Goal: Find specific page/section: Find specific page/section

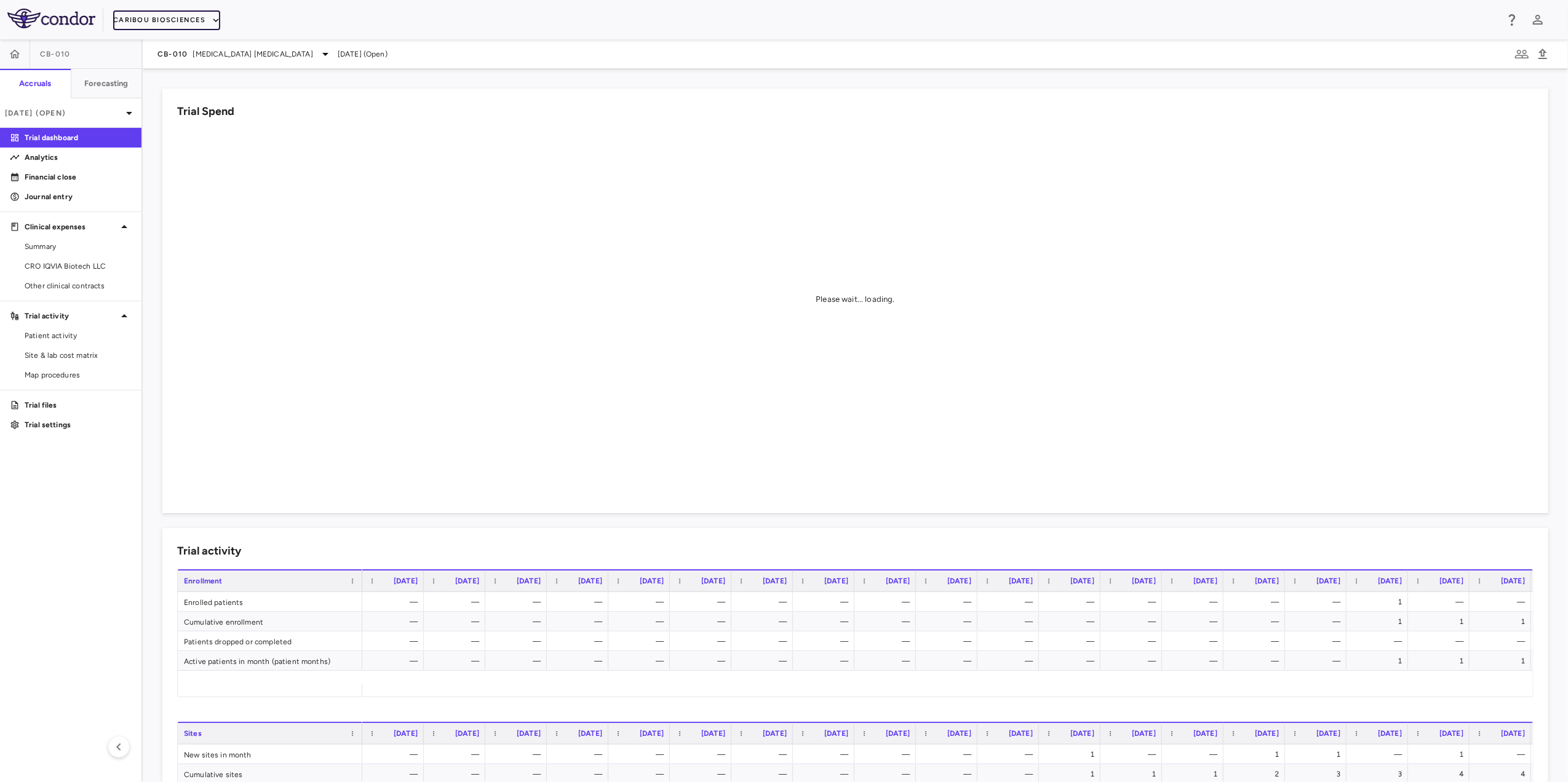
click at [207, 14] on button "Caribou Biosciences" at bounding box center [167, 20] width 107 height 20
click at [164, 111] on li "BridgeBio, Inc." at bounding box center [165, 117] width 103 height 18
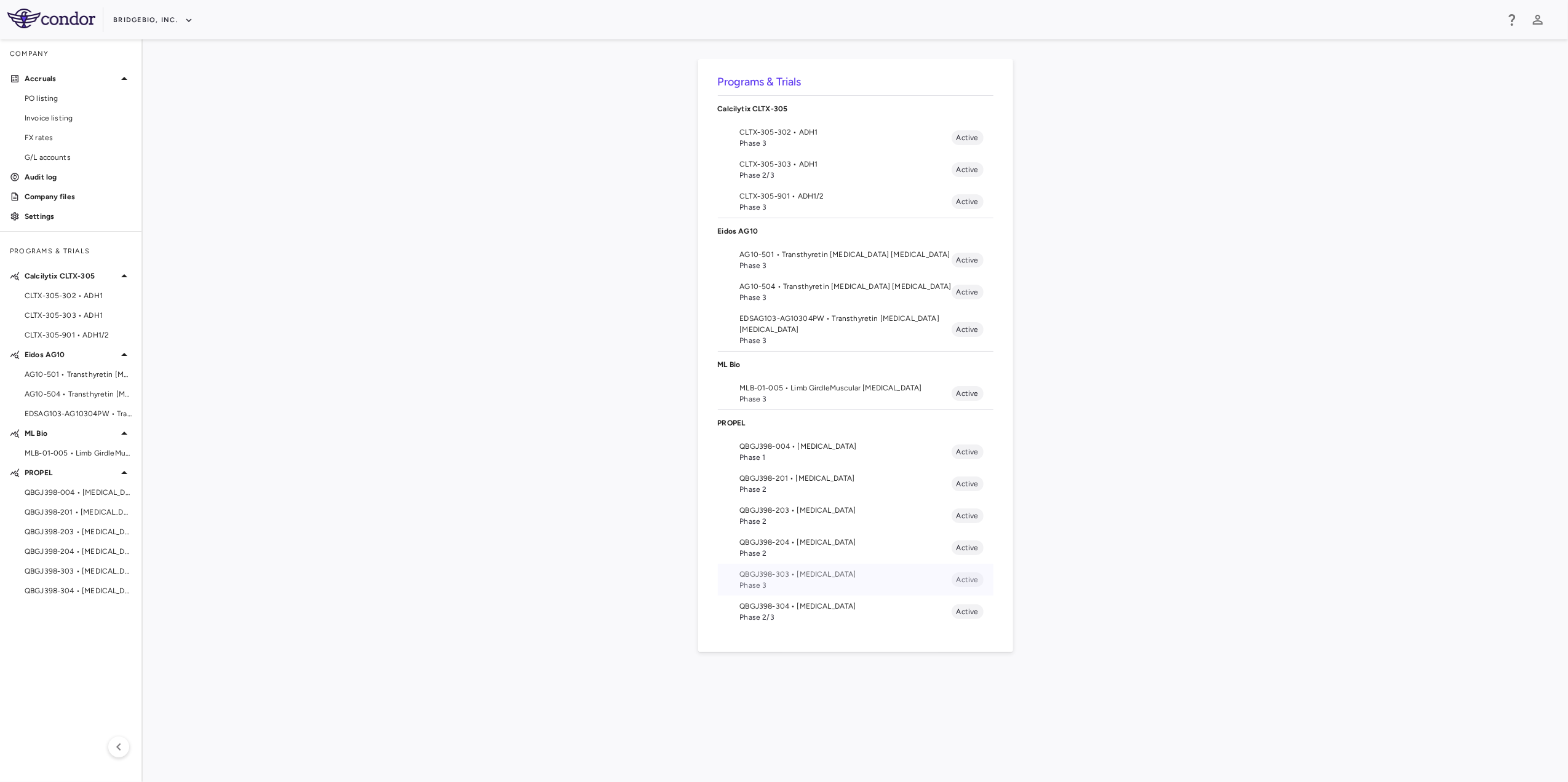
click at [810, 578] on span "QBGJ398-303 • [MEDICAL_DATA]" at bounding box center [846, 574] width 211 height 11
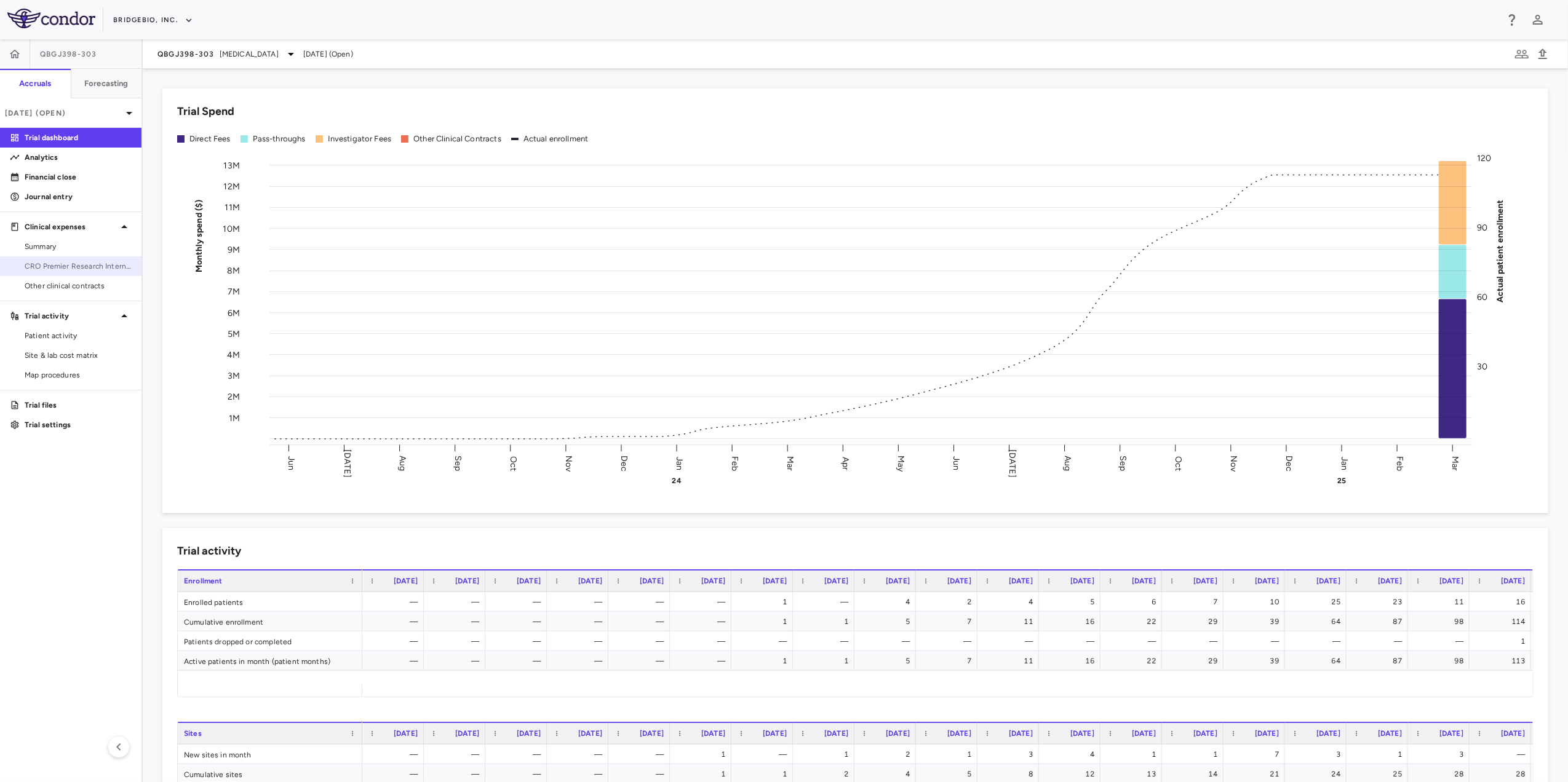
click at [91, 260] on span "CRO Premier Research International LLC" at bounding box center [79, 266] width 107 height 11
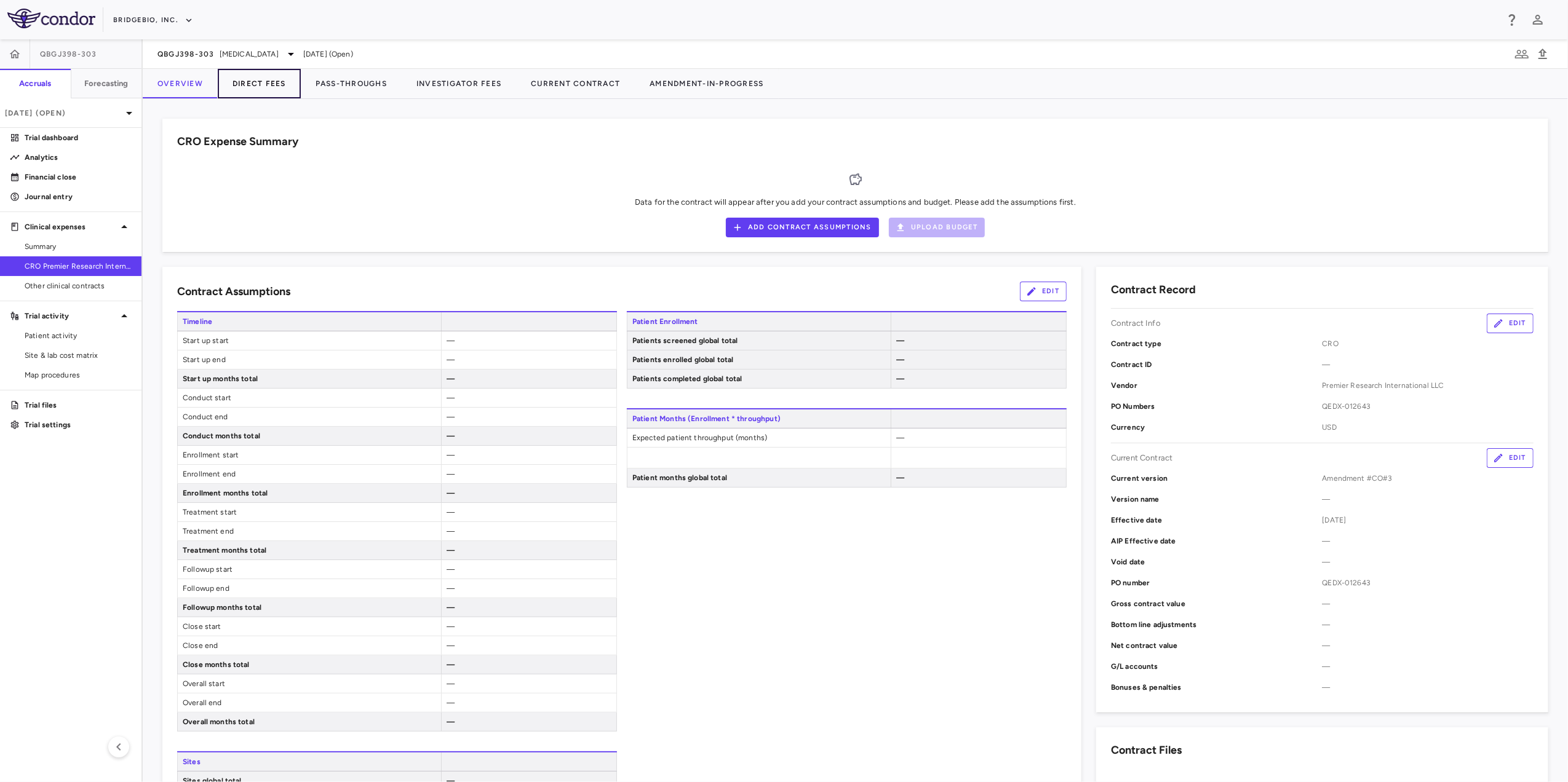
click at [266, 87] on button "Direct Fees" at bounding box center [259, 83] width 83 height 29
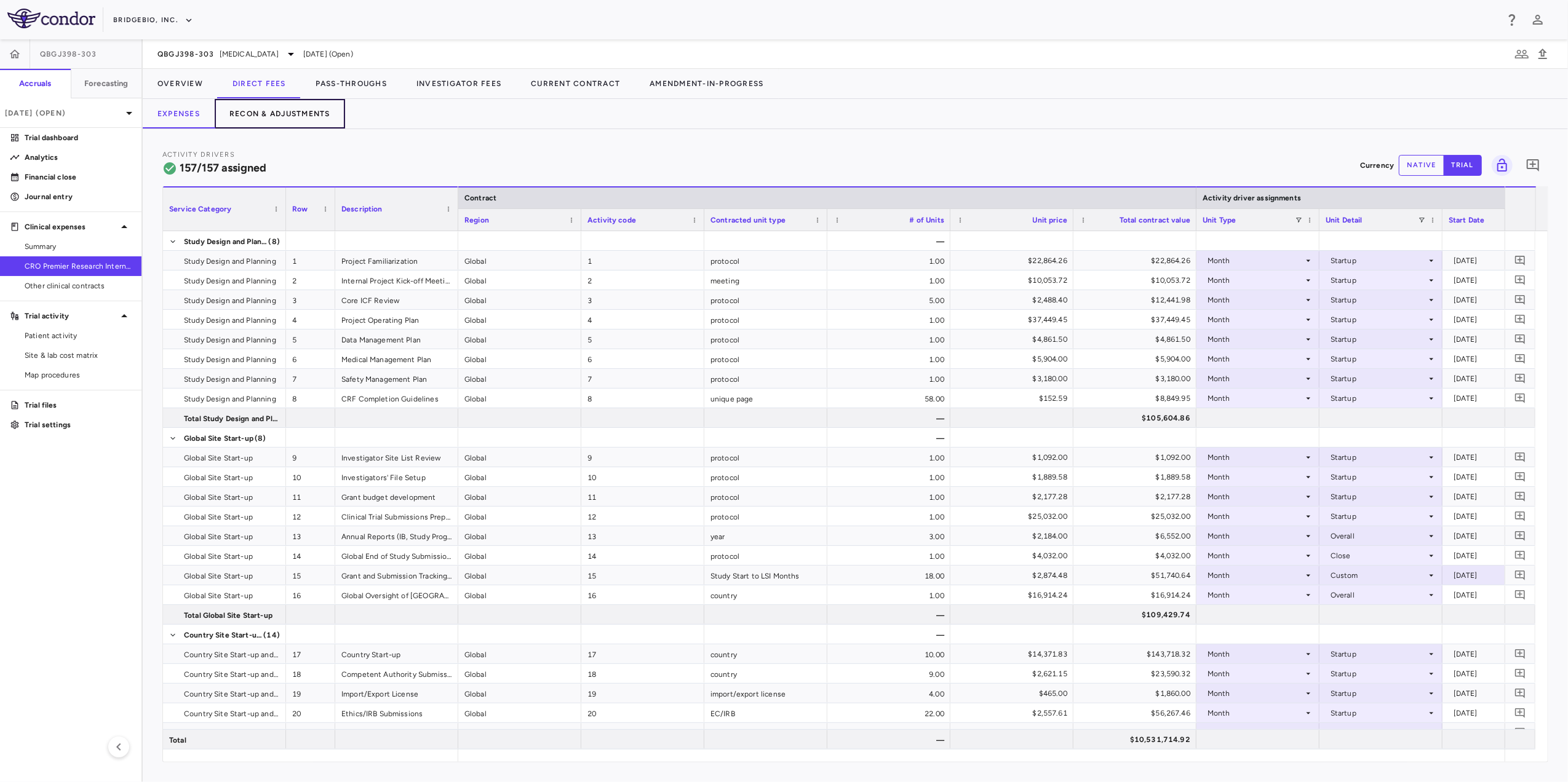
click at [313, 115] on button "Recon & Adjustments" at bounding box center [279, 113] width 131 height 29
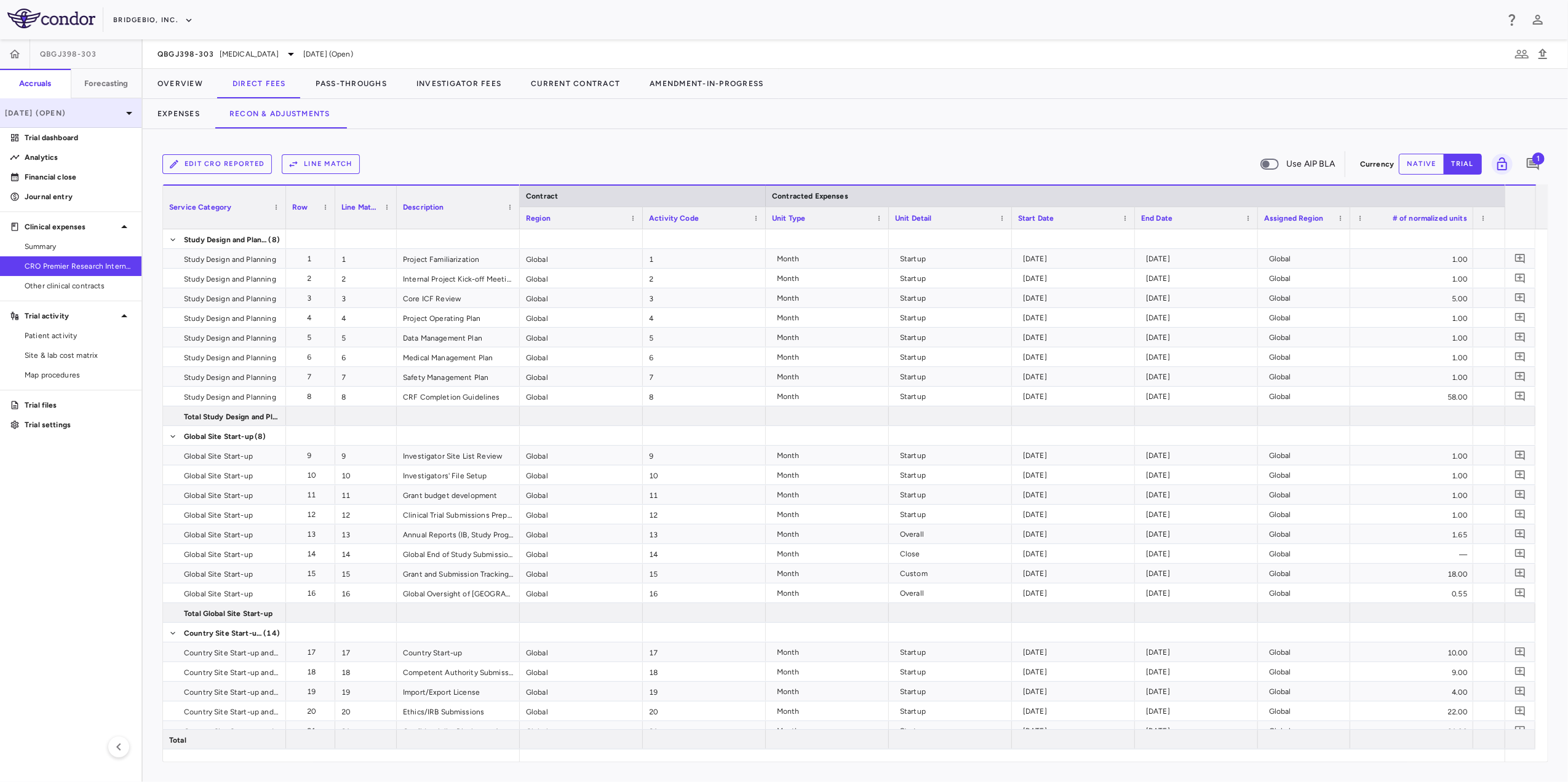
click at [104, 112] on p "[DATE] (Open)" at bounding box center [63, 113] width 117 height 11
click at [69, 172] on div "[DATE] Open" at bounding box center [71, 172] width 141 height 29
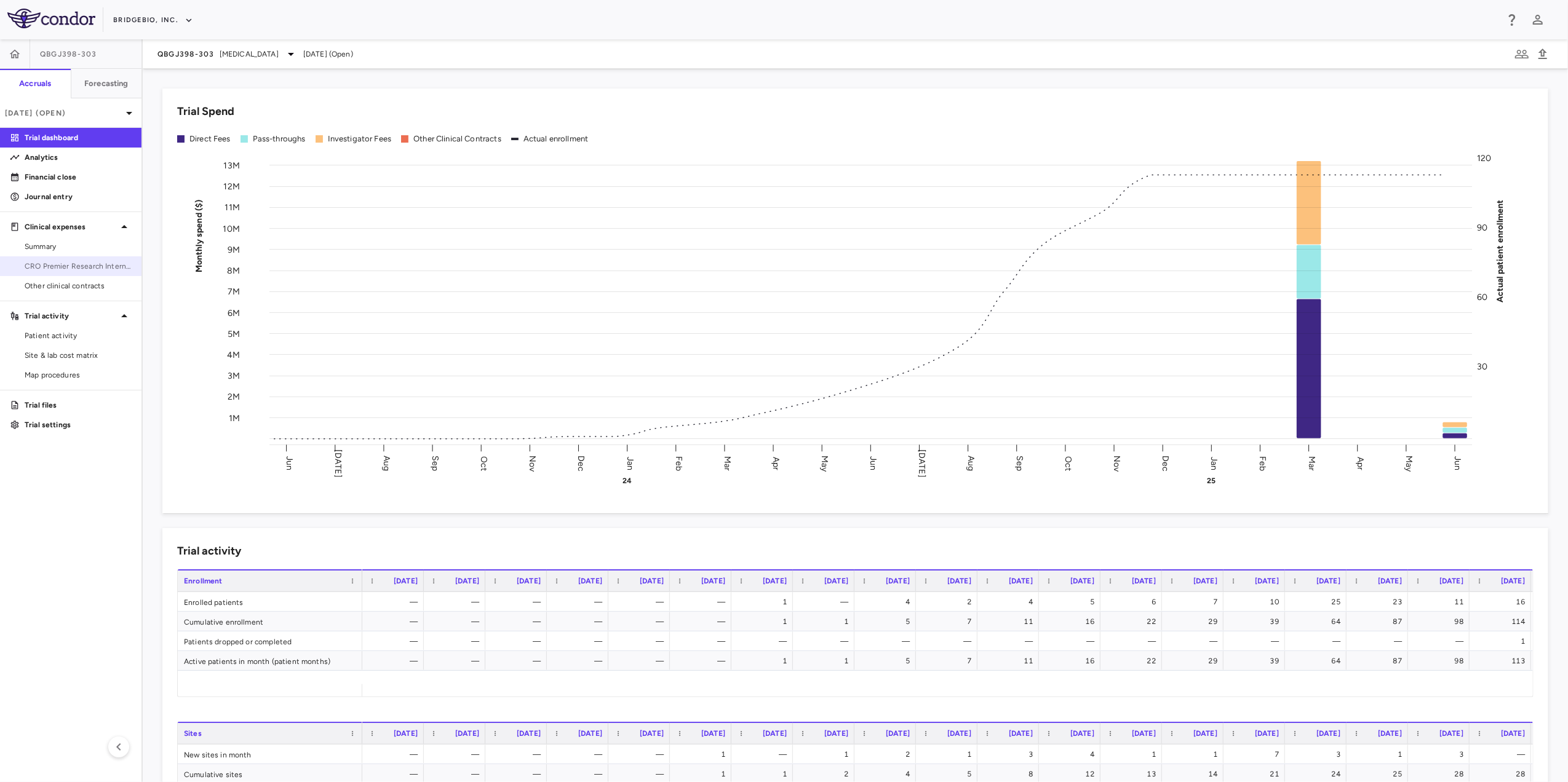
click at [103, 266] on span "CRO Premier Research International LLC" at bounding box center [79, 266] width 107 height 11
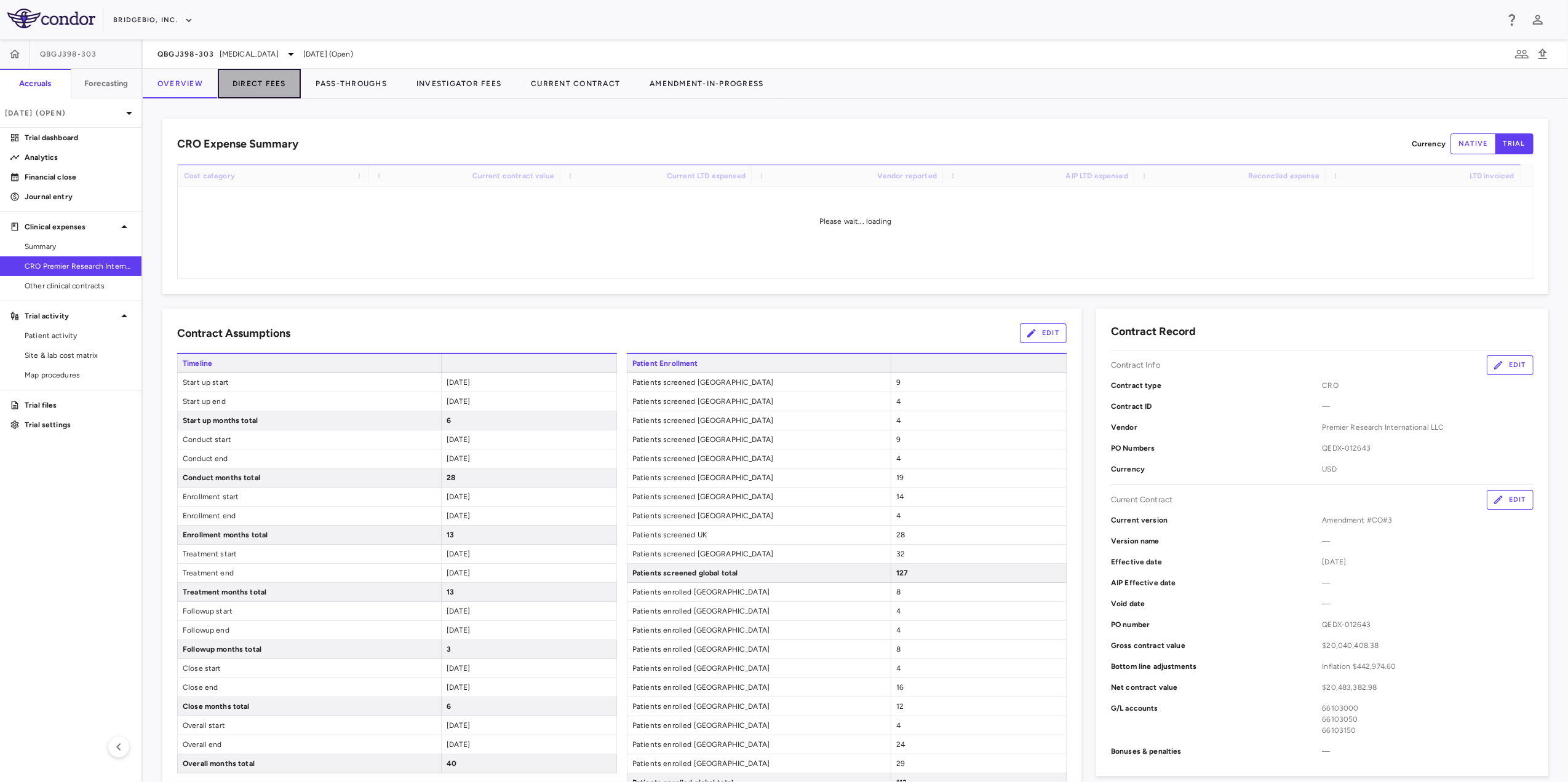
click at [279, 82] on button "Direct Fees" at bounding box center [259, 83] width 83 height 29
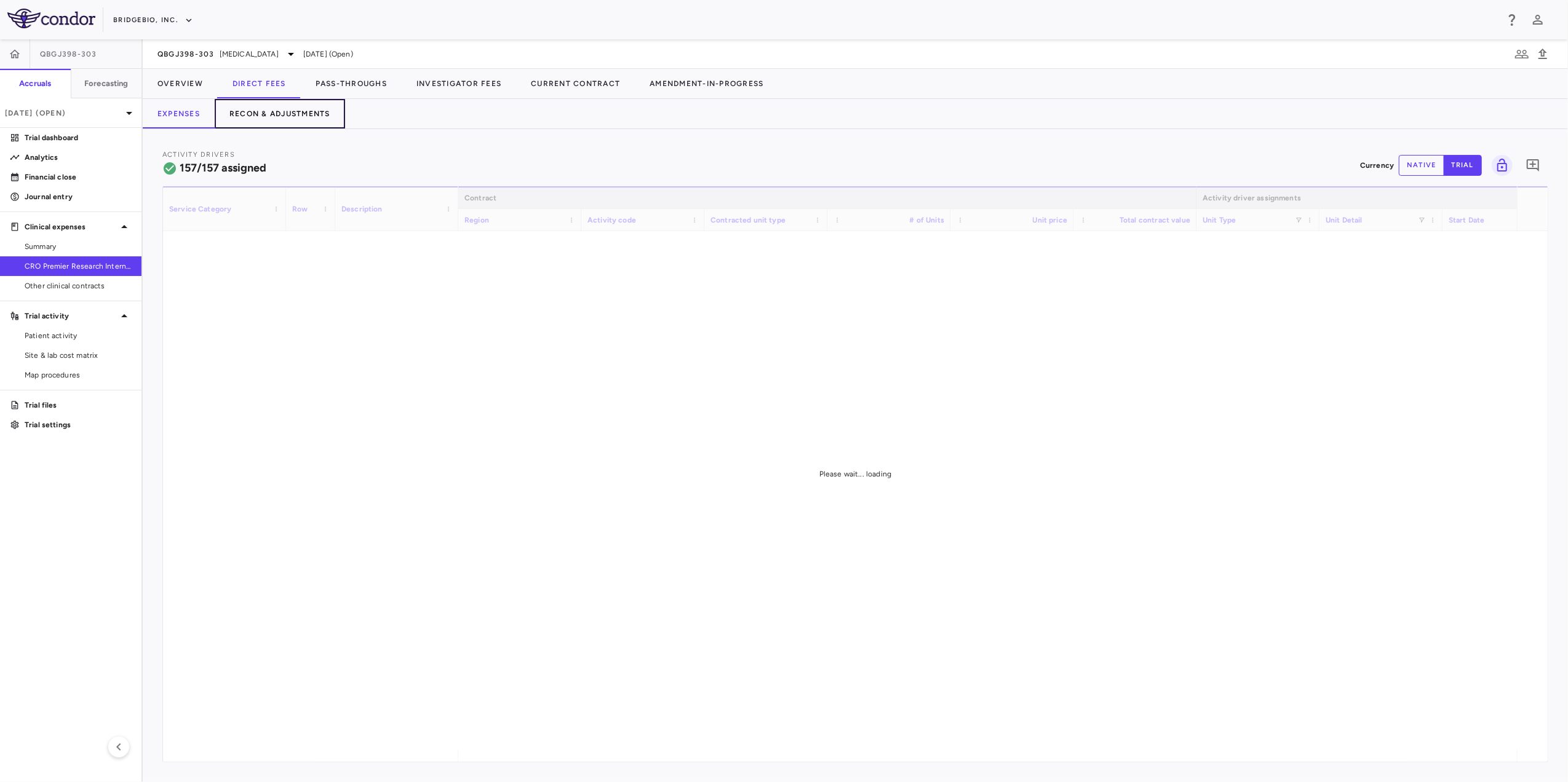
click at [283, 115] on button "Recon & Adjustments" at bounding box center [279, 113] width 131 height 29
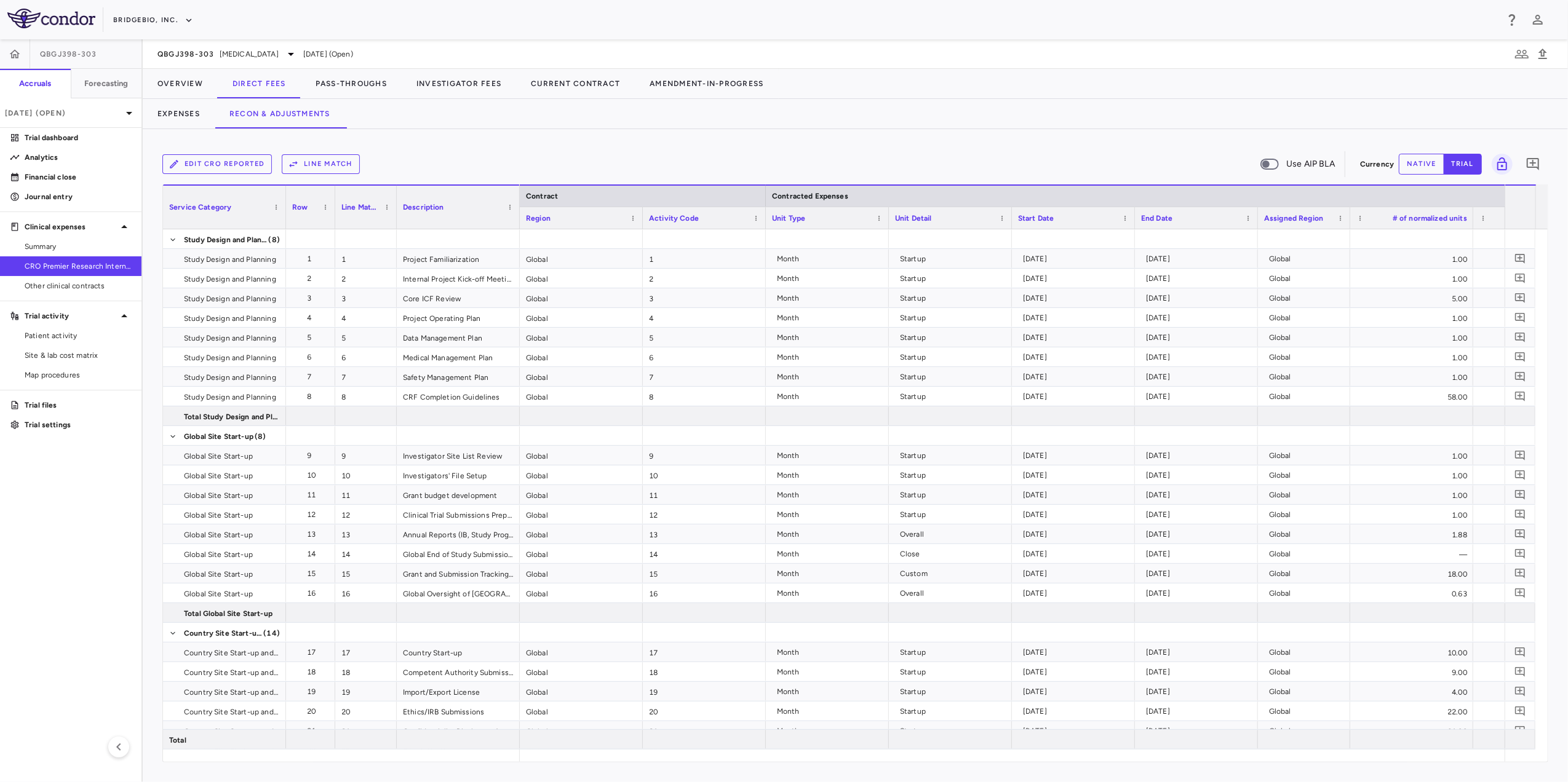
drag, startPoint x: 764, startPoint y: 761, endPoint x: 1023, endPoint y: 768, distance: 259.1
click at [1023, 768] on div "Edit CRO reported Line Match Use AIP BLA Currency native trial 0 Service Catego…" at bounding box center [855, 455] width 1425 height 653
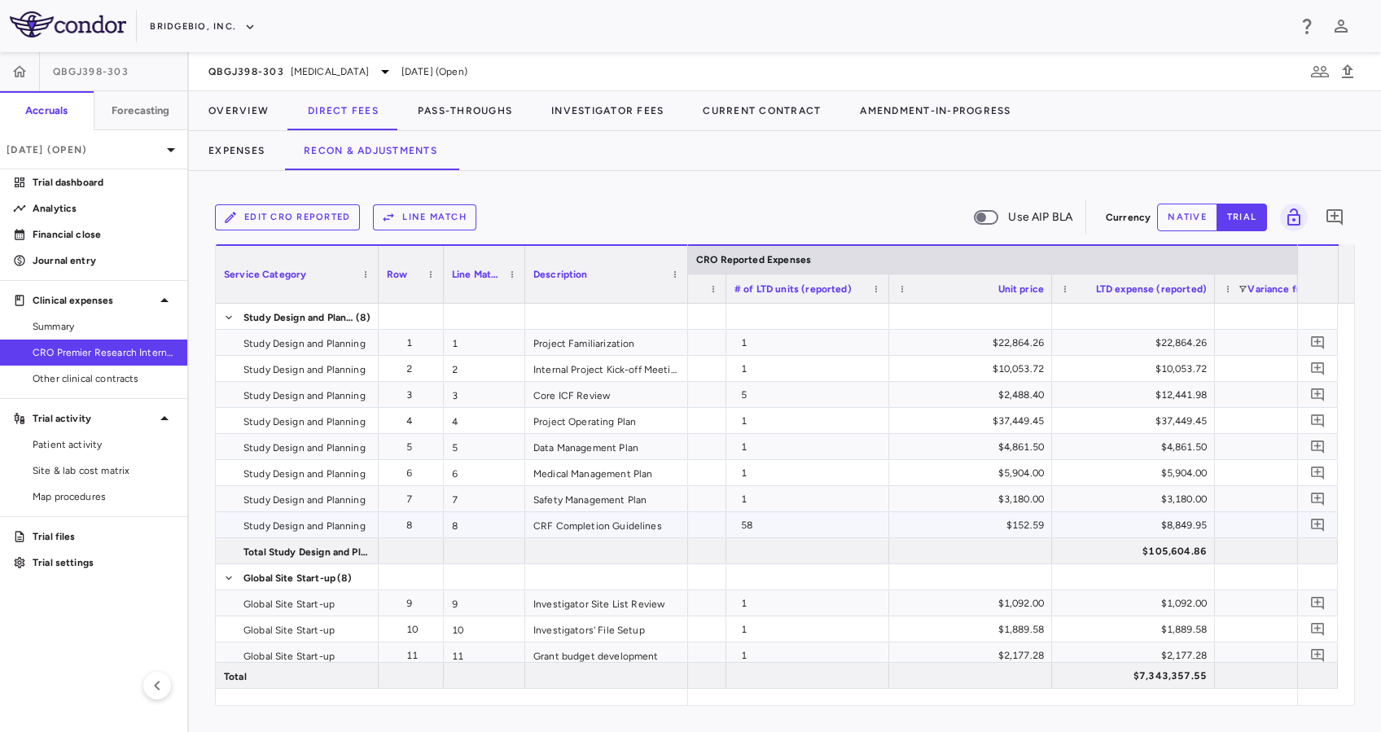
scroll to position [0, 1724]
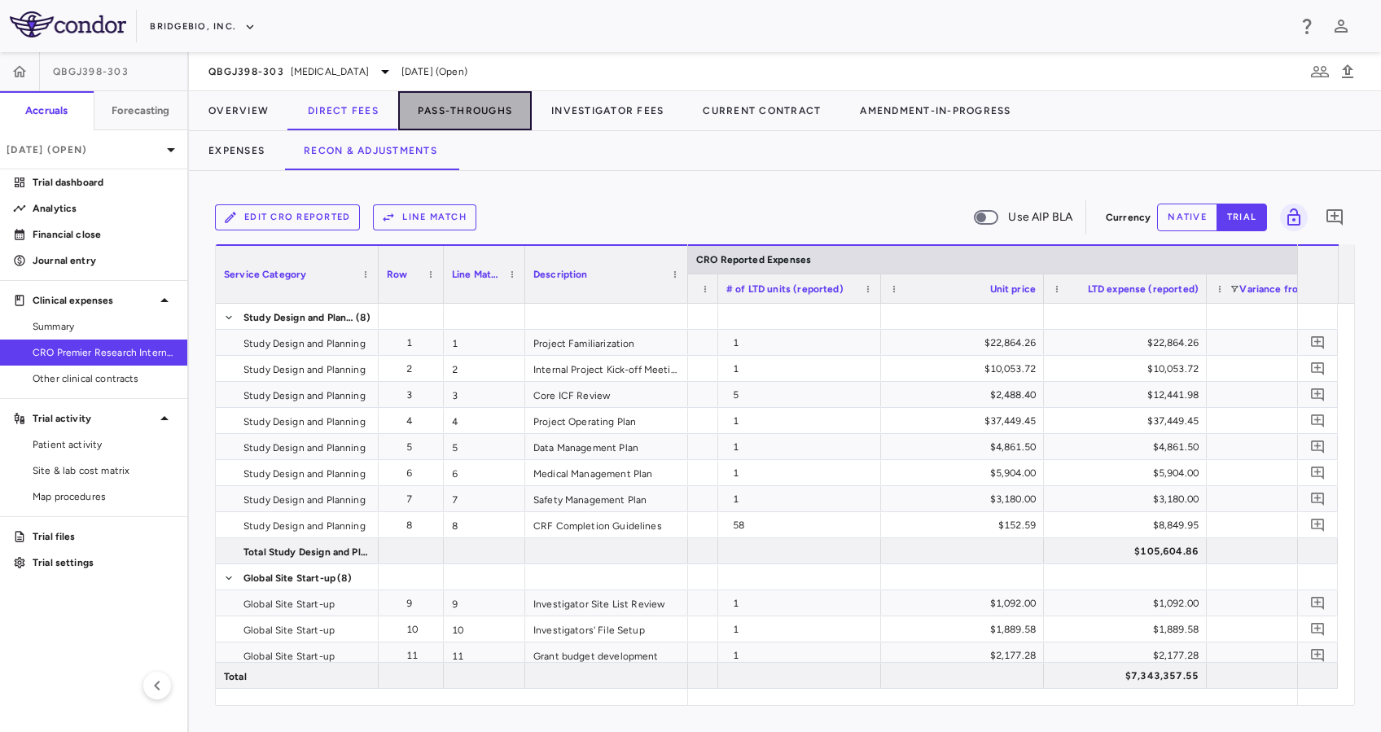
click at [490, 107] on button "Pass-Throughs" at bounding box center [465, 110] width 134 height 39
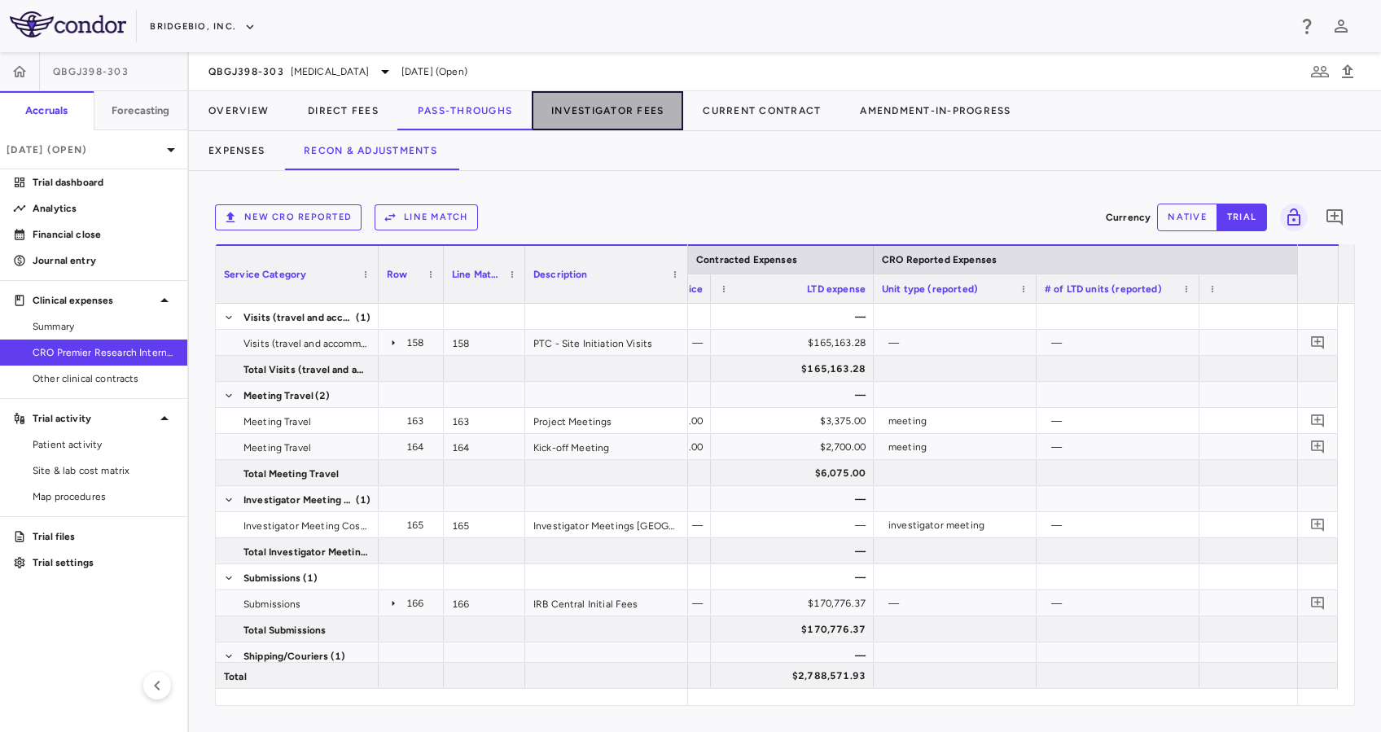
click at [621, 112] on button "Investigator Fees" at bounding box center [608, 110] width 152 height 39
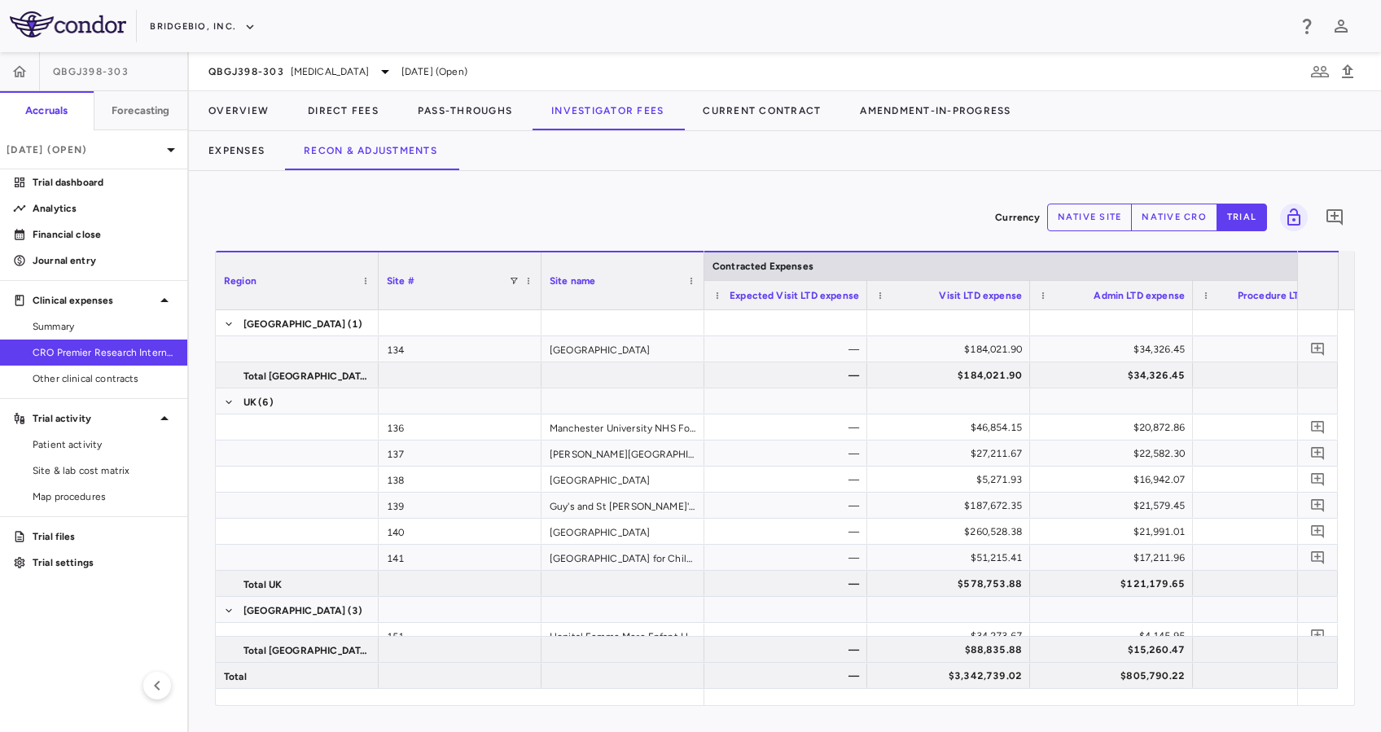
click at [1080, 222] on button "native site" at bounding box center [1090, 218] width 86 height 28
click at [1243, 218] on button "trial" at bounding box center [1242, 218] width 51 height 28
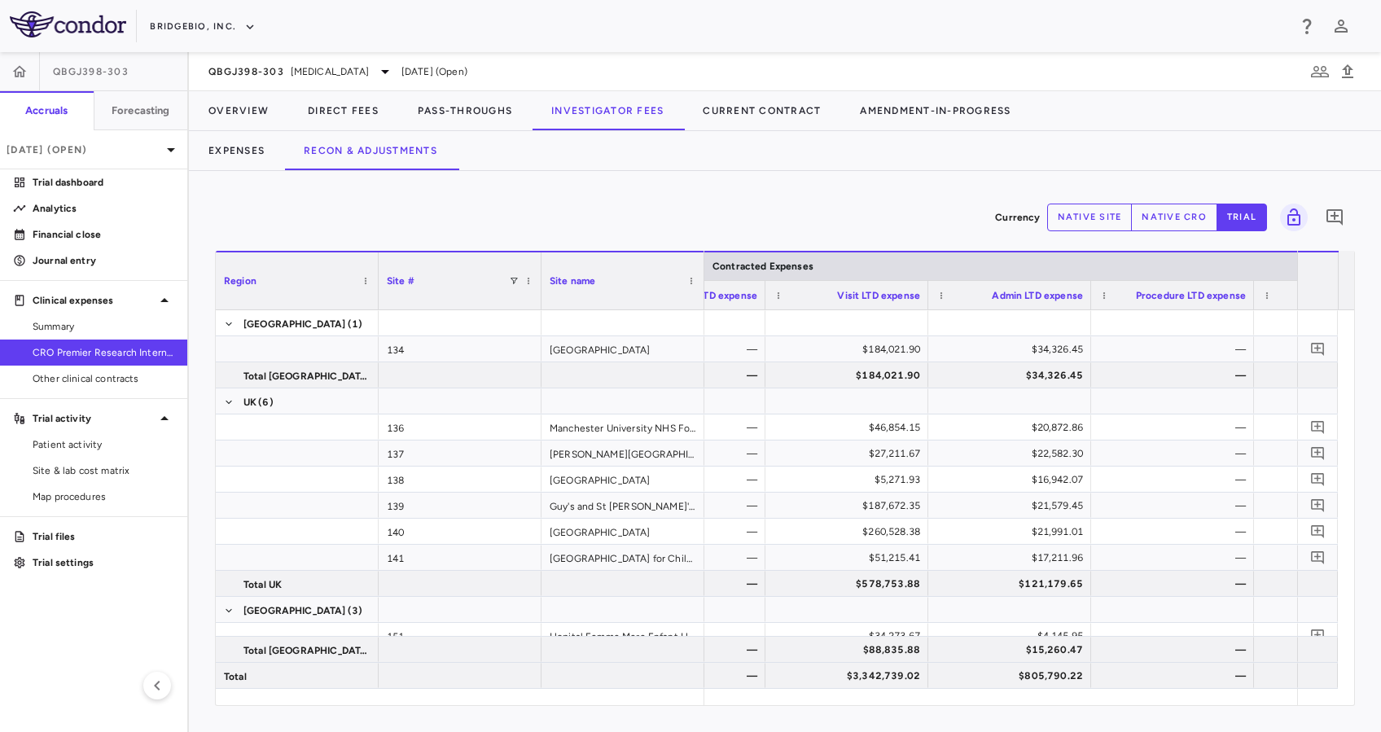
scroll to position [0, 159]
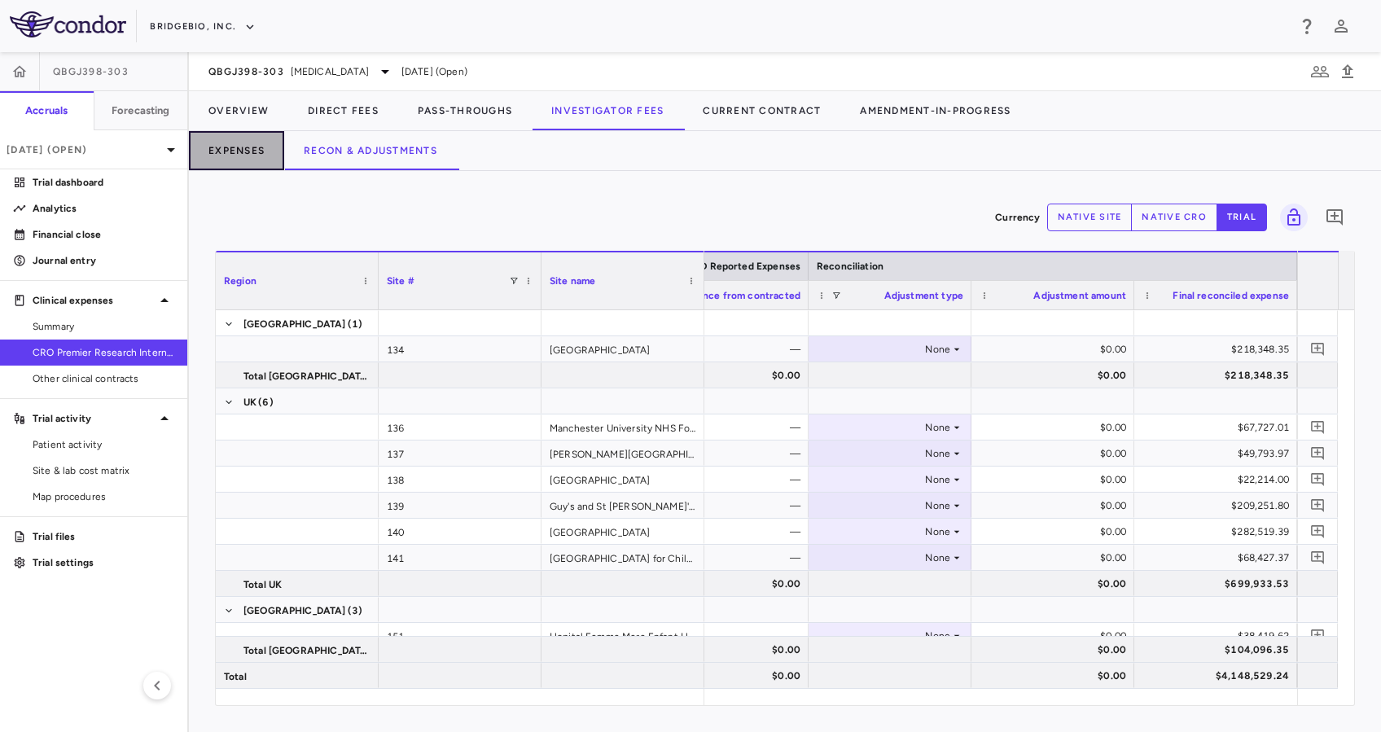
click at [253, 144] on button "Expenses" at bounding box center [236, 150] width 95 height 39
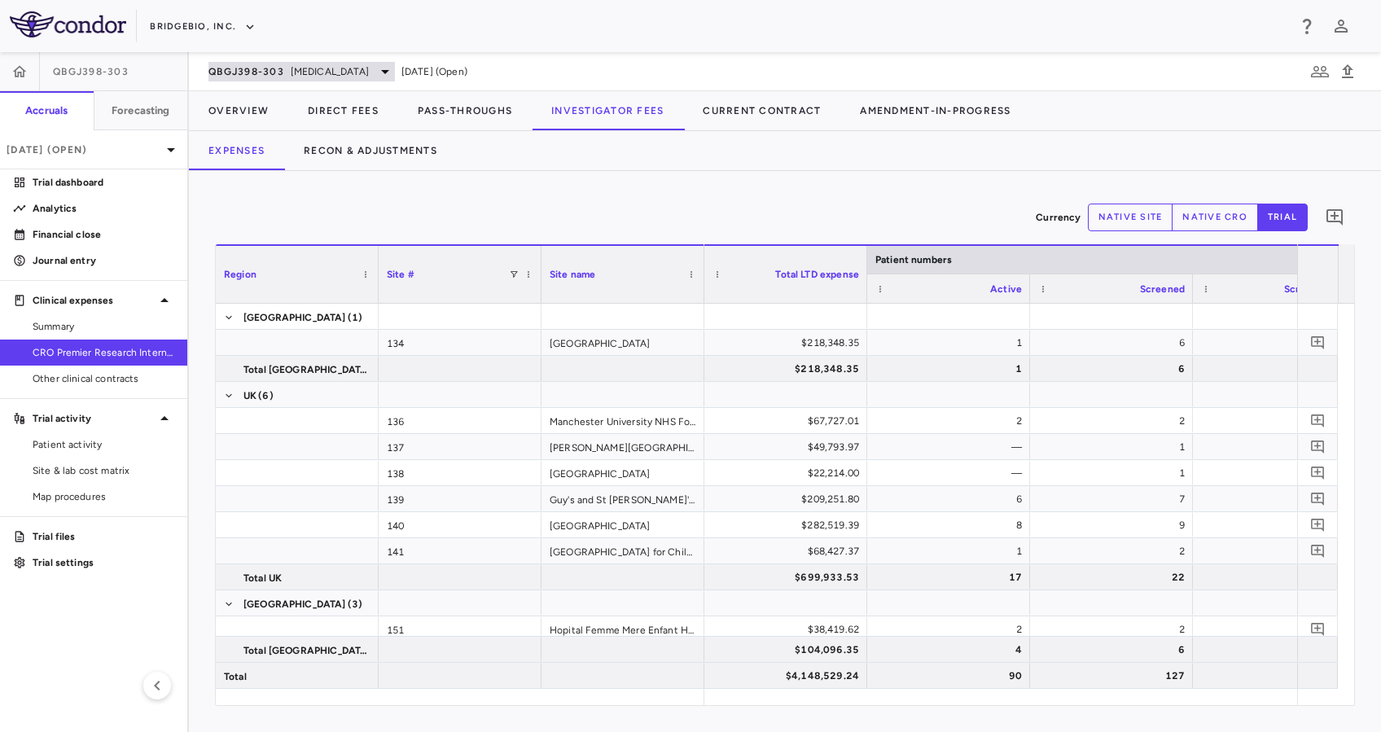
click at [358, 76] on span "[MEDICAL_DATA]" at bounding box center [330, 71] width 78 height 15
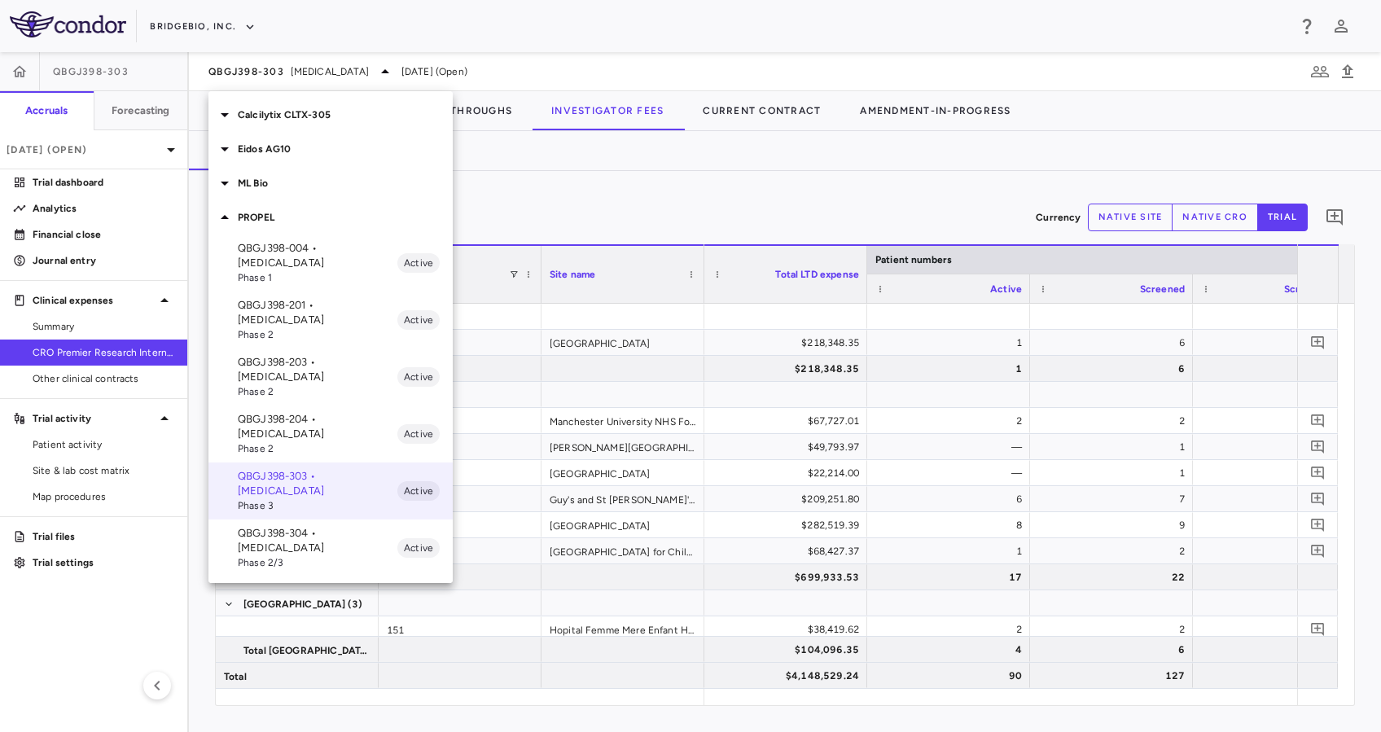
click at [323, 384] on span "Phase 2" at bounding box center [318, 391] width 160 height 15
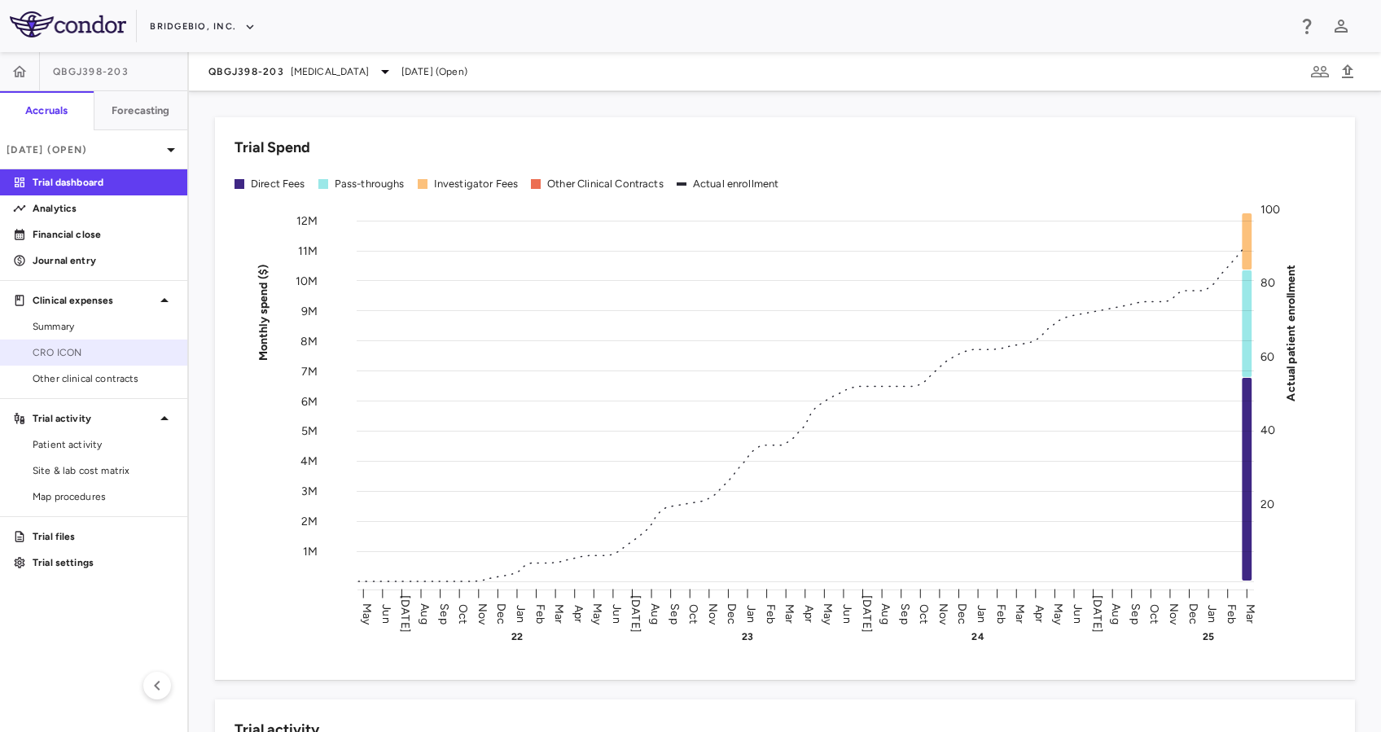
click at [75, 352] on span "CRO ICON" at bounding box center [104, 352] width 142 height 15
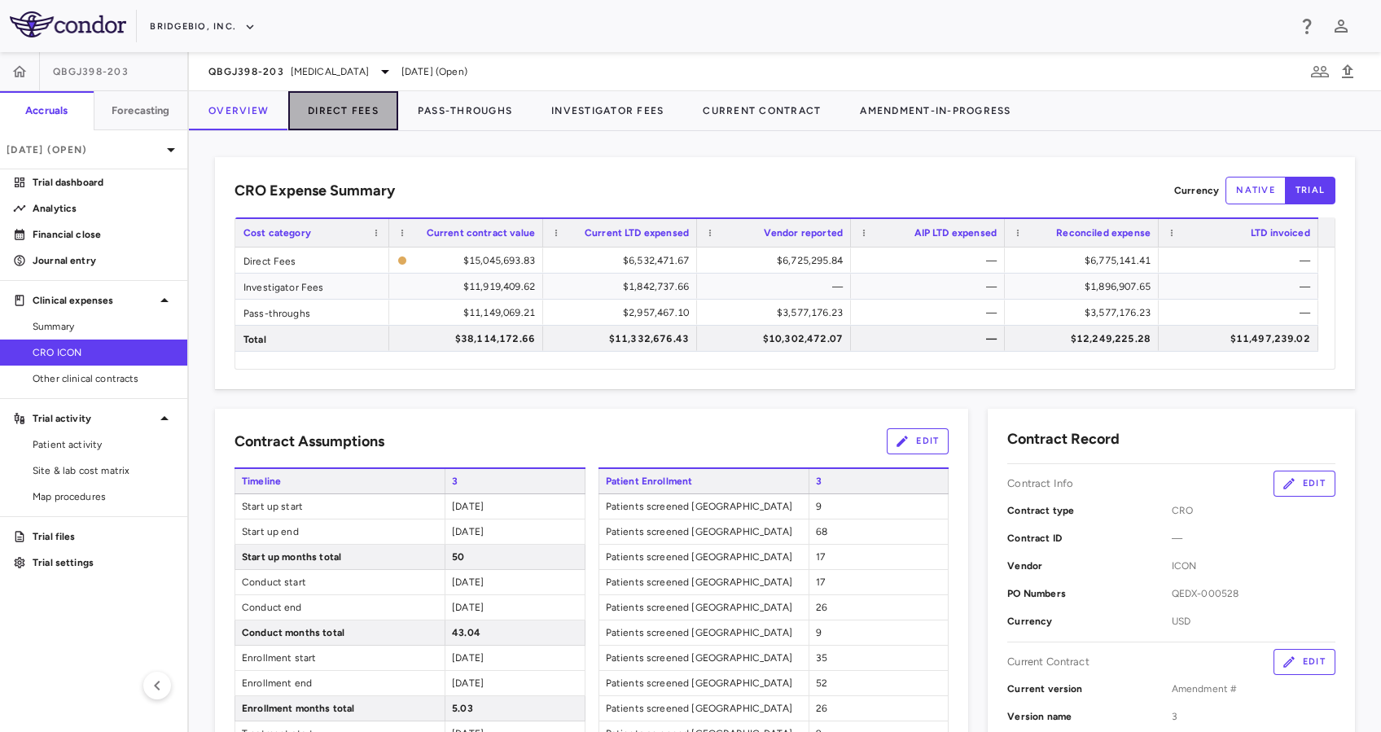
click at [362, 119] on button "Direct Fees" at bounding box center [343, 110] width 110 height 39
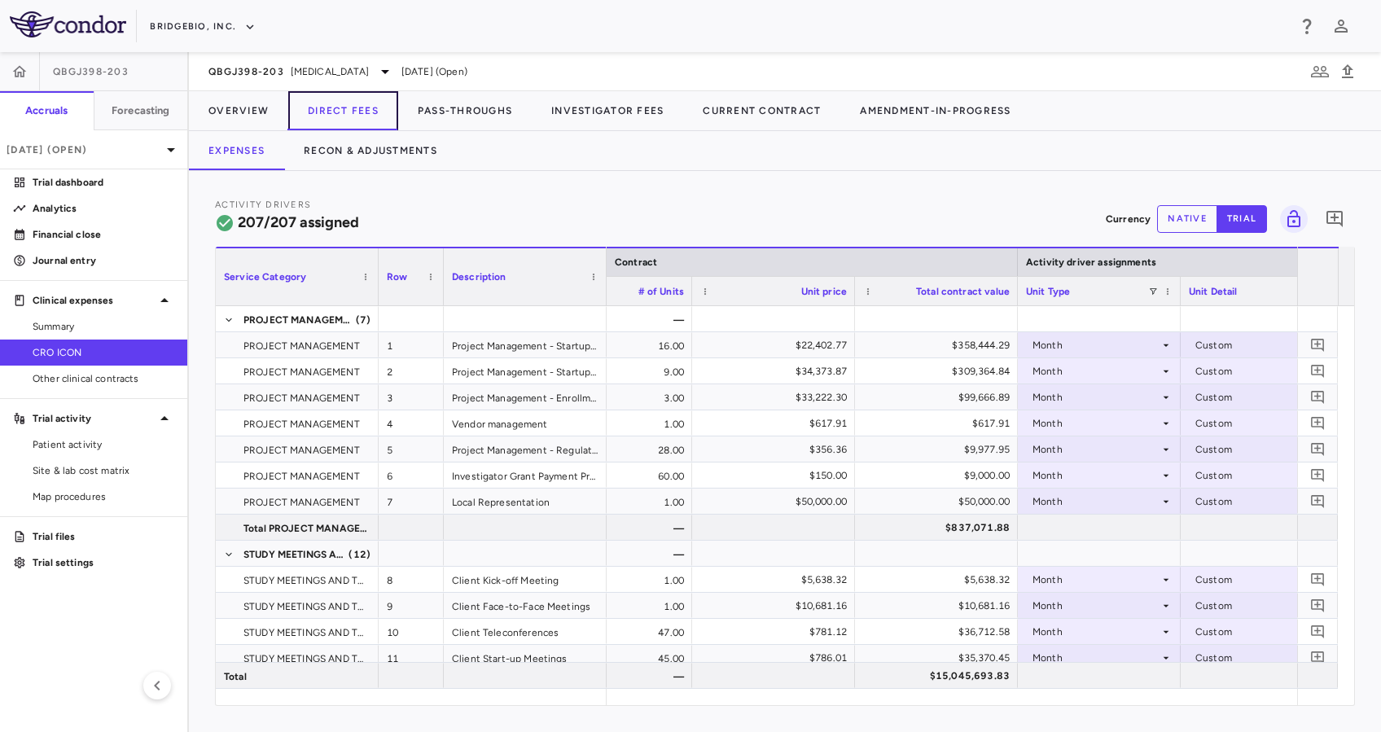
scroll to position [0, 675]
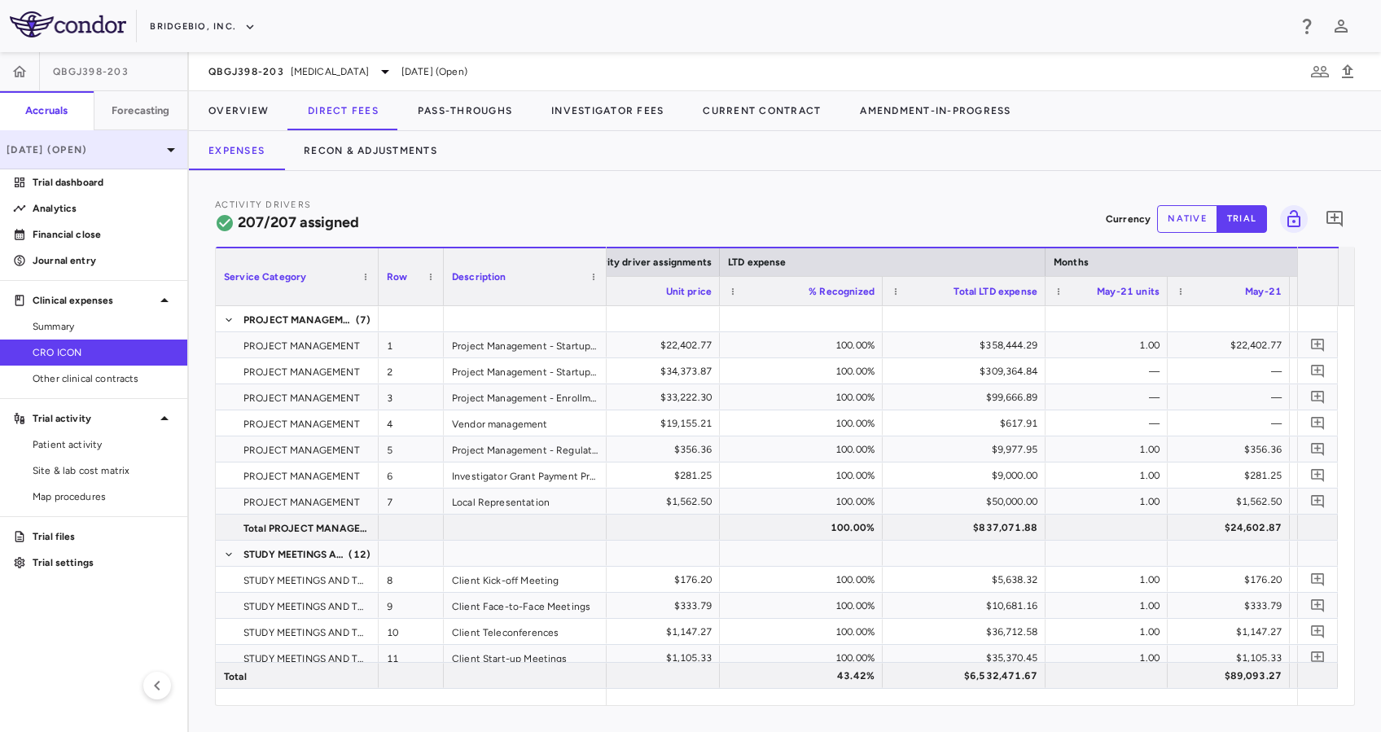
click at [158, 154] on p "[DATE] (Open)" at bounding box center [84, 150] width 155 height 15
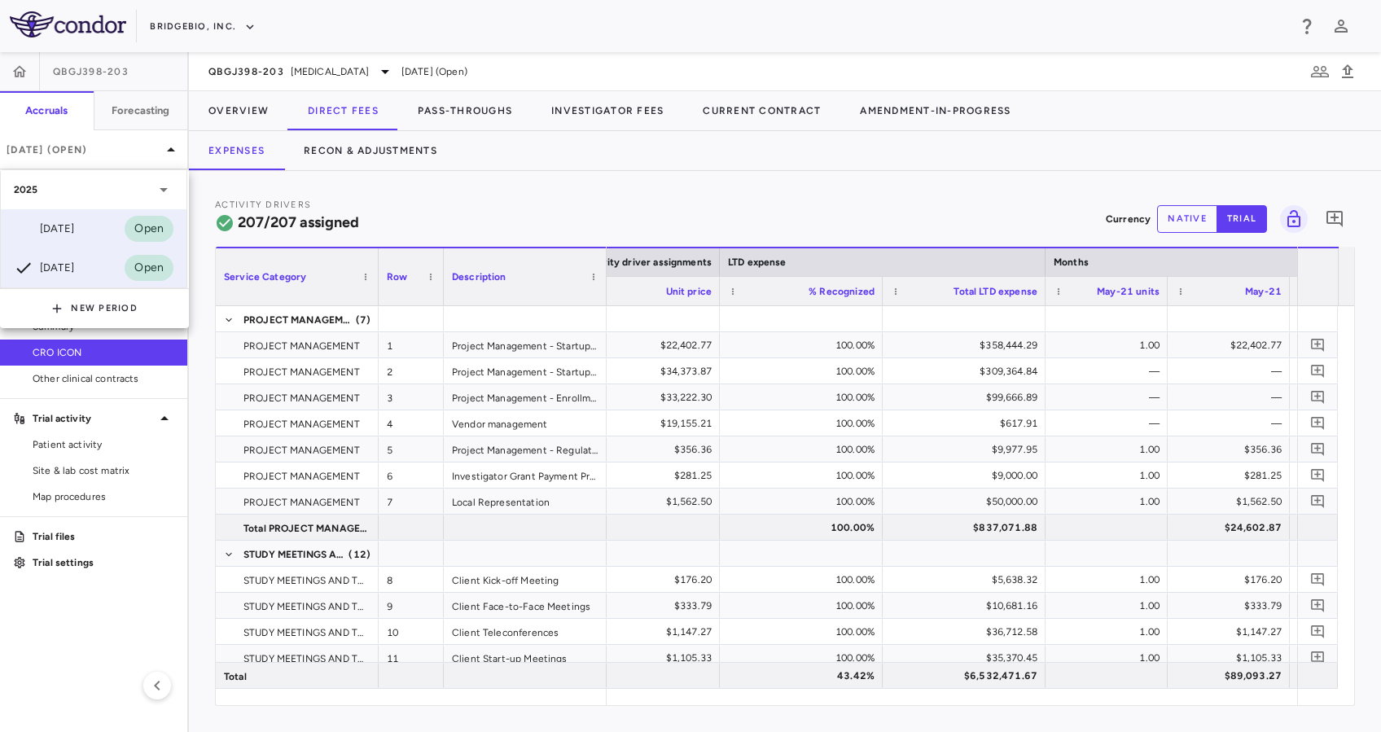
click at [65, 231] on div "[DATE]" at bounding box center [44, 229] width 60 height 20
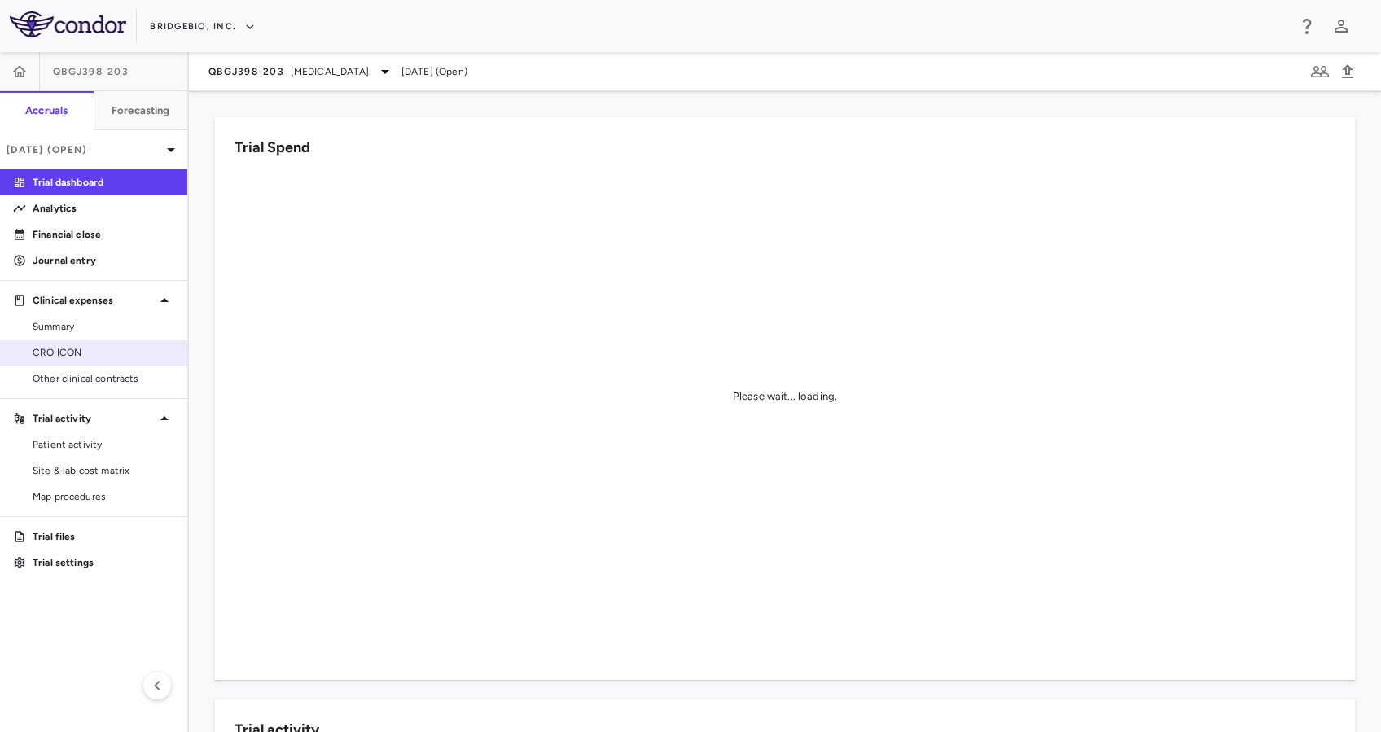
click at [86, 352] on span "CRO ICON" at bounding box center [104, 352] width 142 height 15
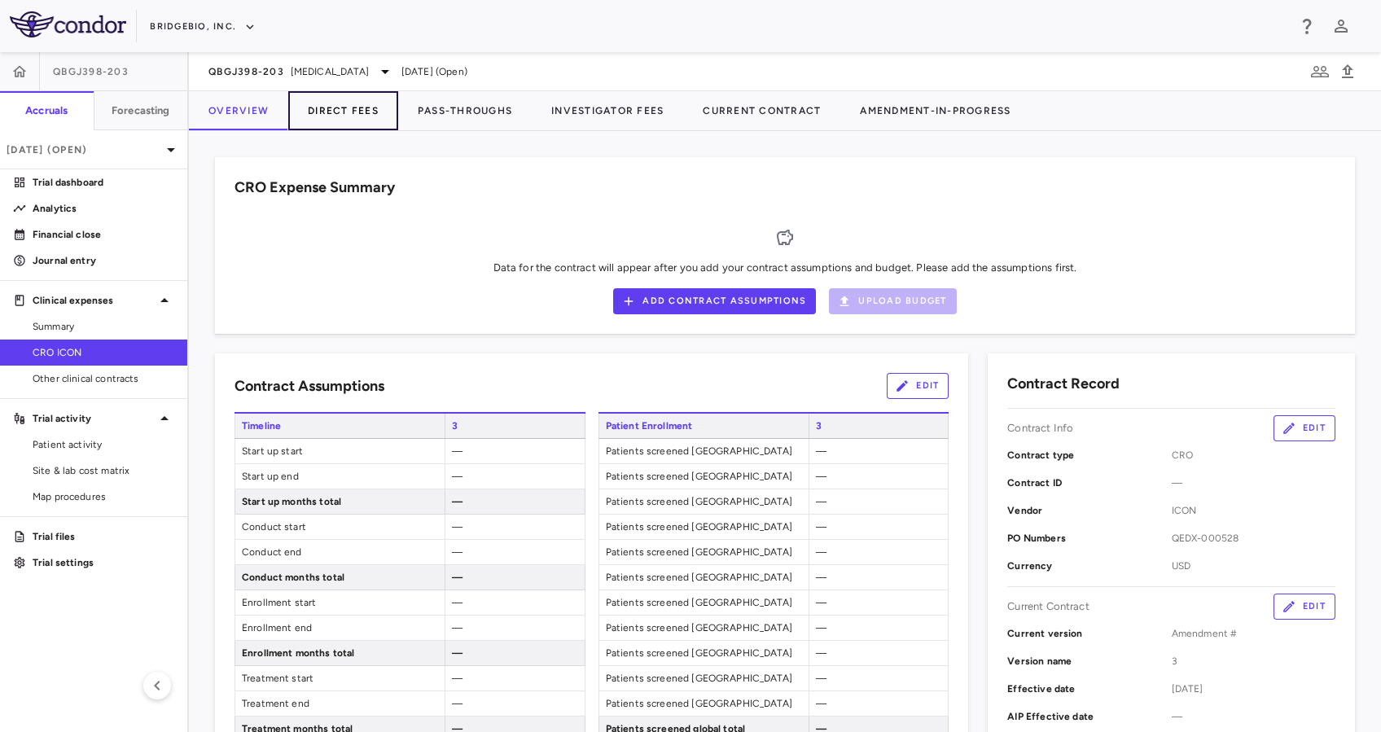
click at [321, 116] on button "Direct Fees" at bounding box center [343, 110] width 110 height 39
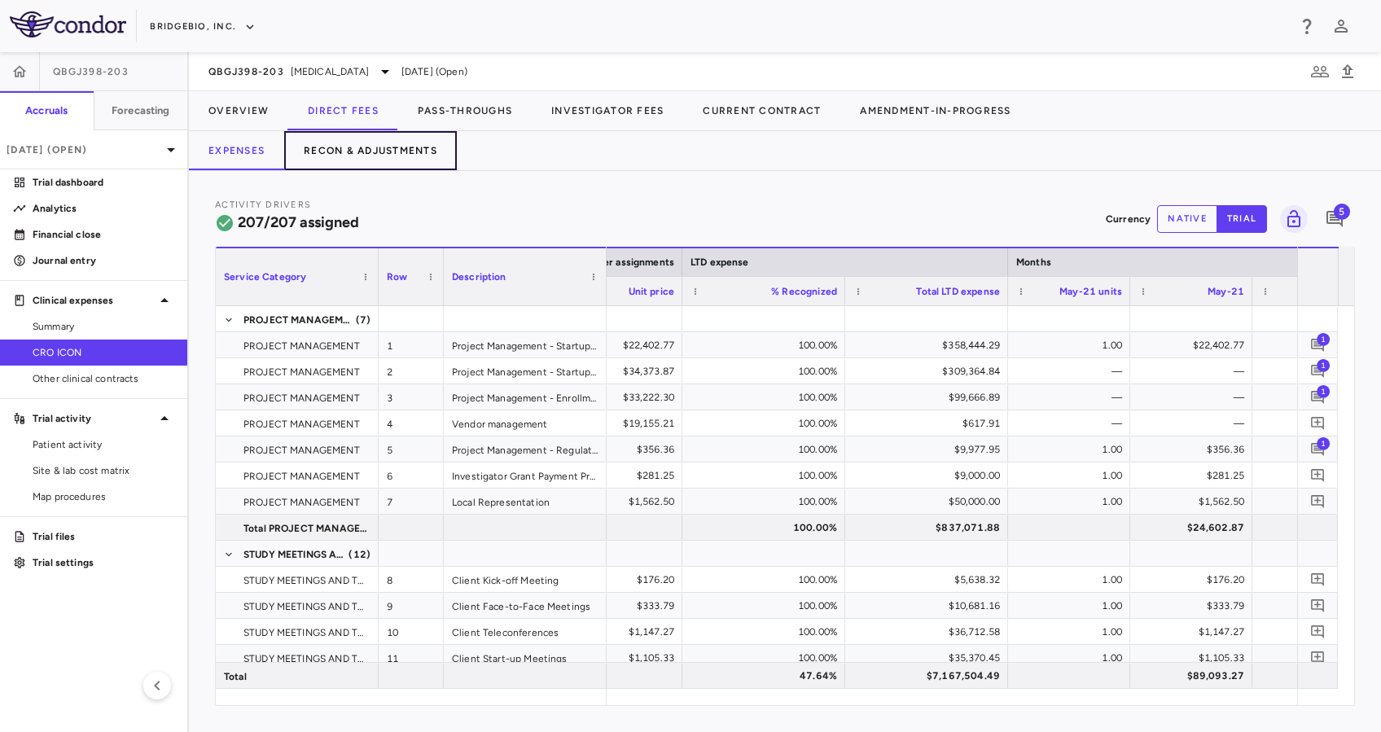
drag, startPoint x: 380, startPoint y: 150, endPoint x: 424, endPoint y: 169, distance: 47.8
click at [380, 150] on button "Recon & Adjustments" at bounding box center [370, 150] width 173 height 39
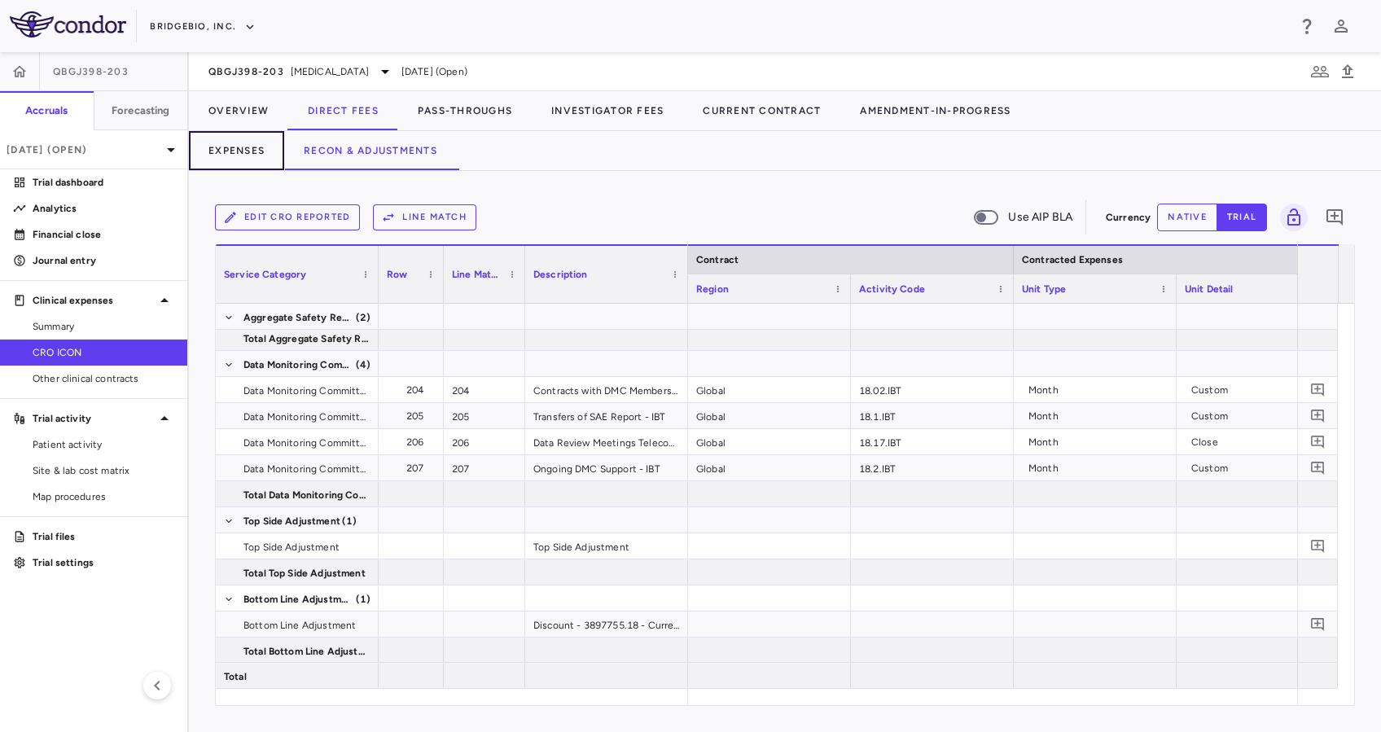
drag, startPoint x: 241, startPoint y: 143, endPoint x: 320, endPoint y: 176, distance: 85.5
click at [241, 143] on button "Expenses" at bounding box center [236, 150] width 95 height 39
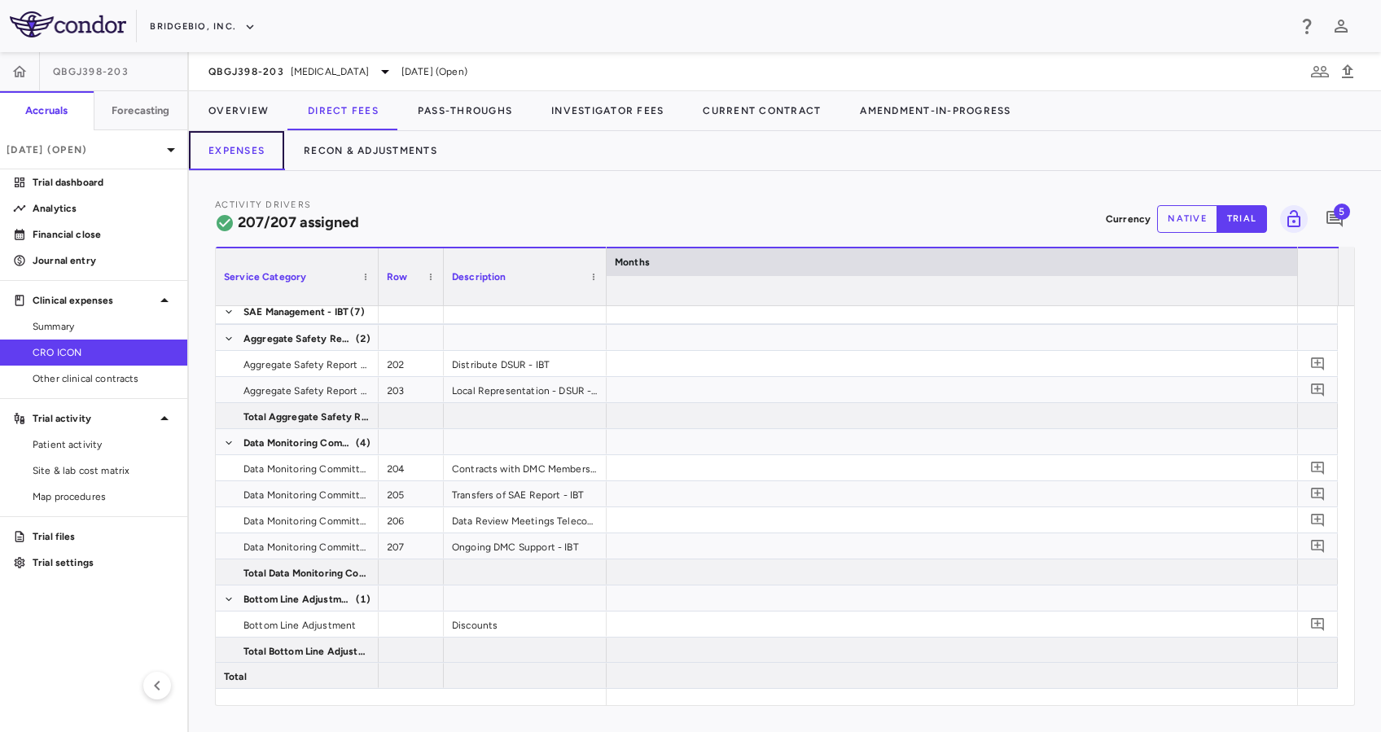
scroll to position [0, 13930]
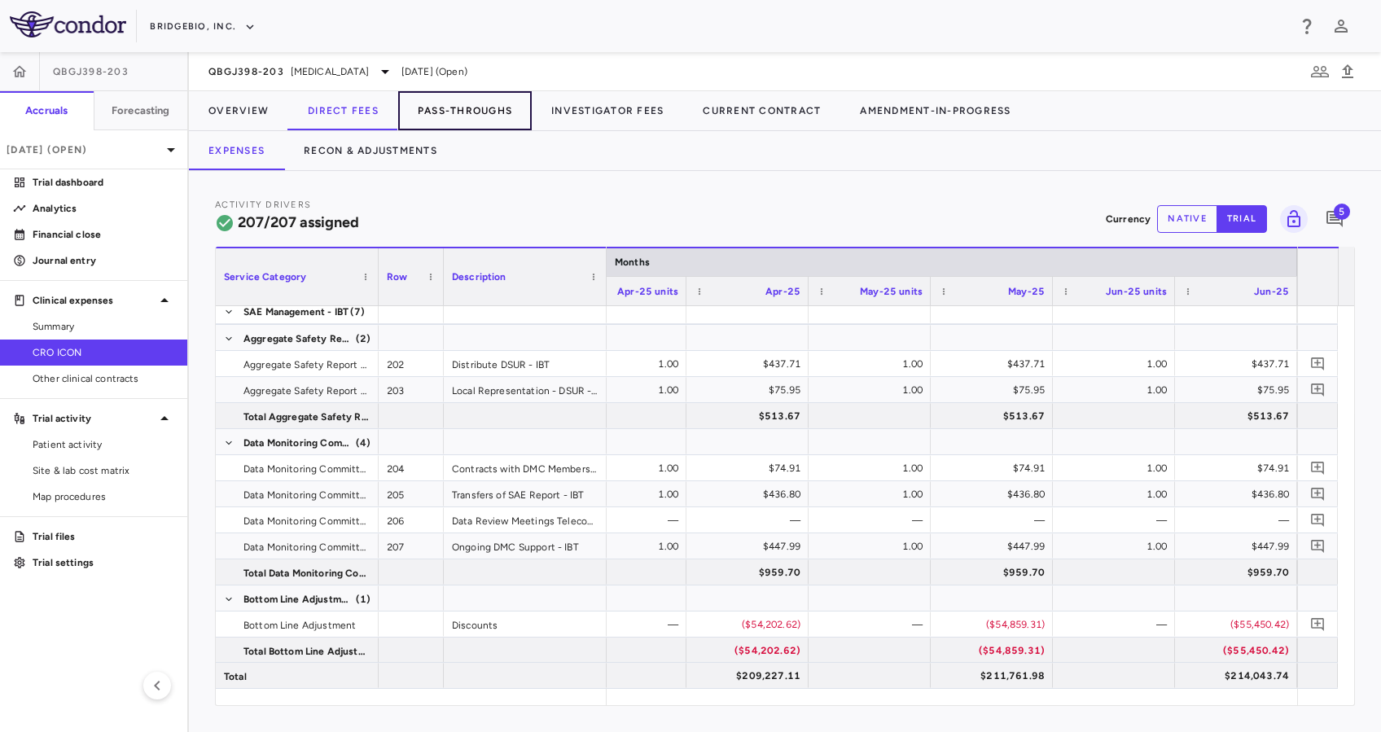
drag, startPoint x: 443, startPoint y: 106, endPoint x: 467, endPoint y: 112, distance: 24.5
click at [443, 106] on button "Pass-Throughs" at bounding box center [465, 110] width 134 height 39
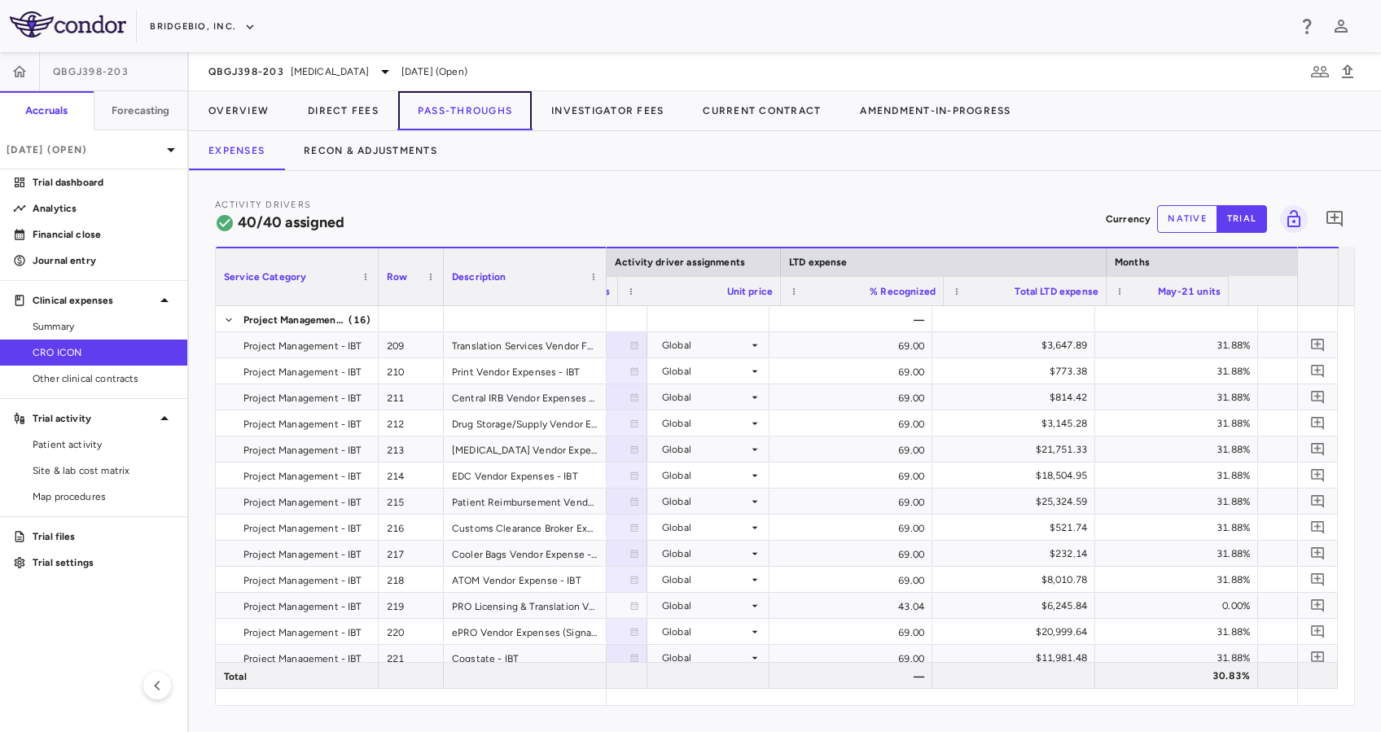
scroll to position [0, 2200]
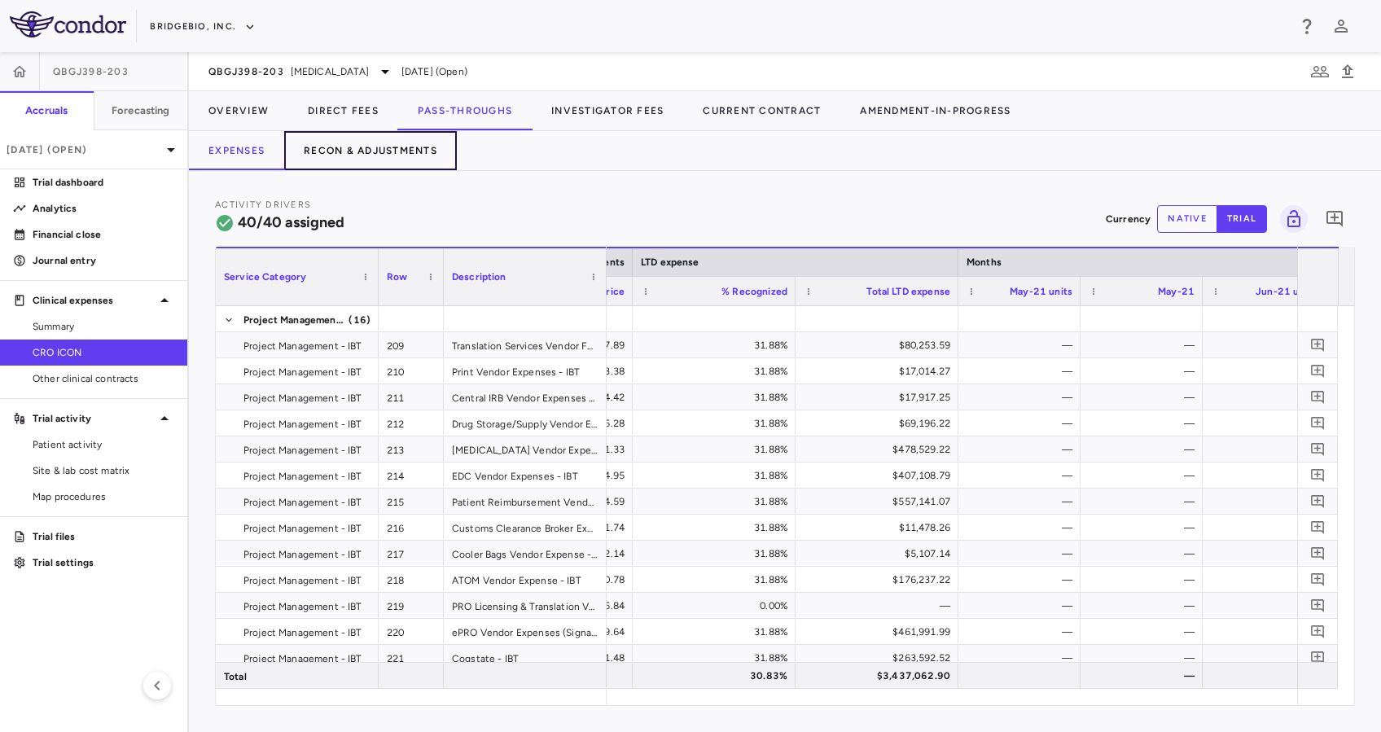
click at [400, 151] on button "Recon & Adjustments" at bounding box center [370, 150] width 173 height 39
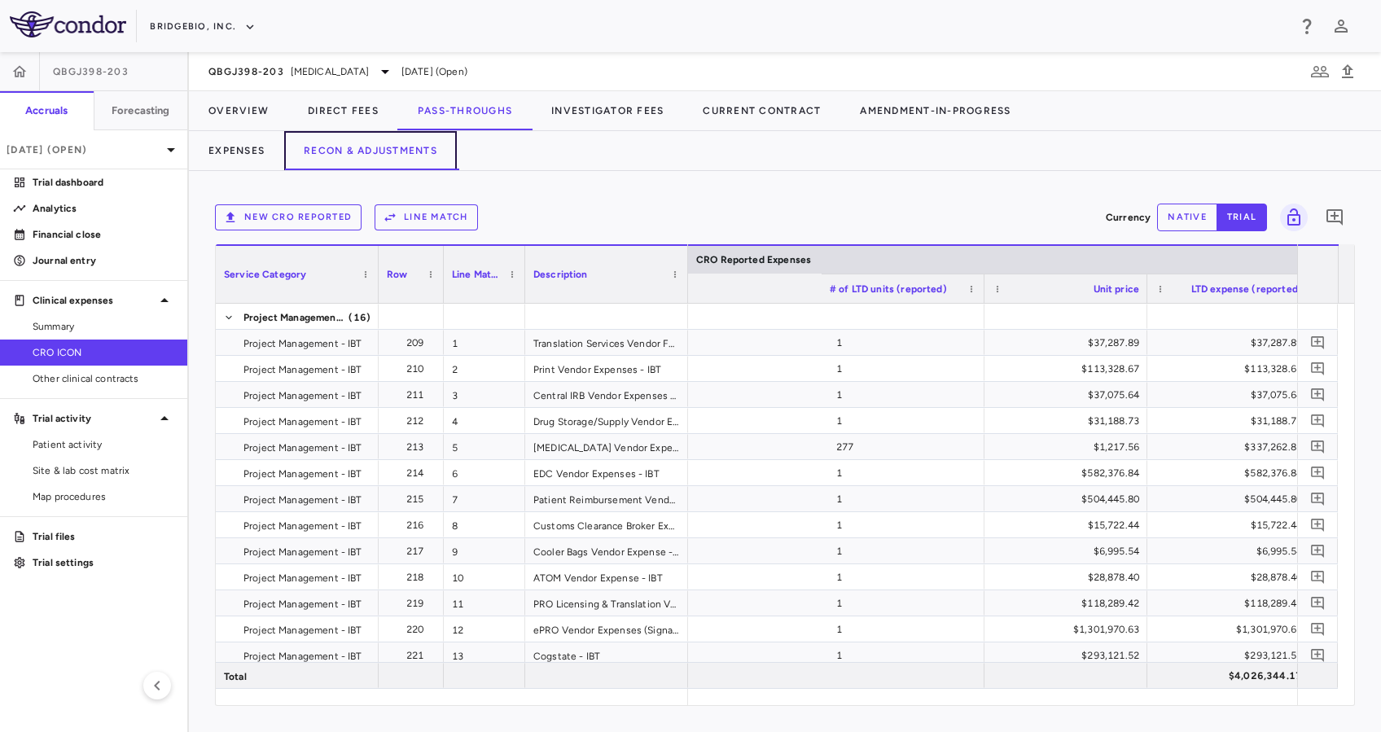
scroll to position [0, 2574]
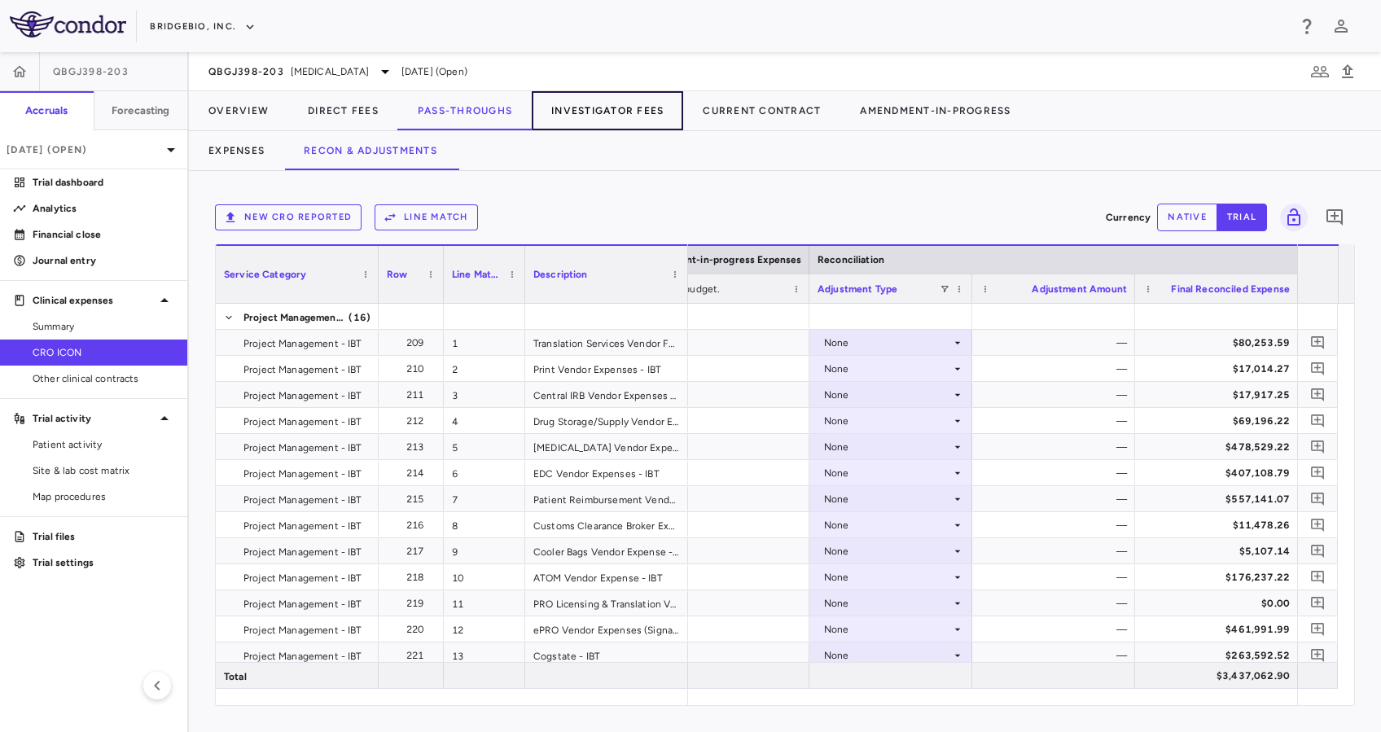
click at [623, 113] on button "Investigator Fees" at bounding box center [608, 110] width 152 height 39
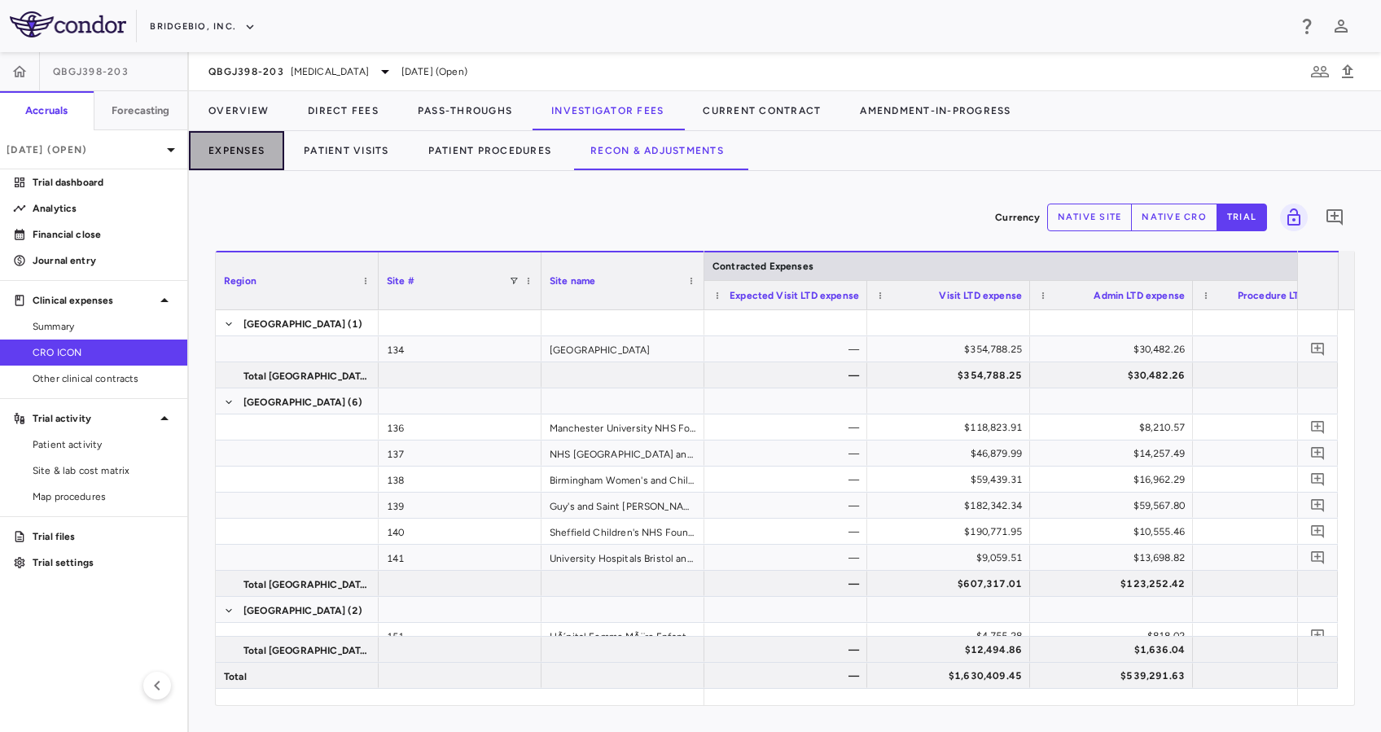
click at [261, 152] on button "Expenses" at bounding box center [236, 150] width 95 height 39
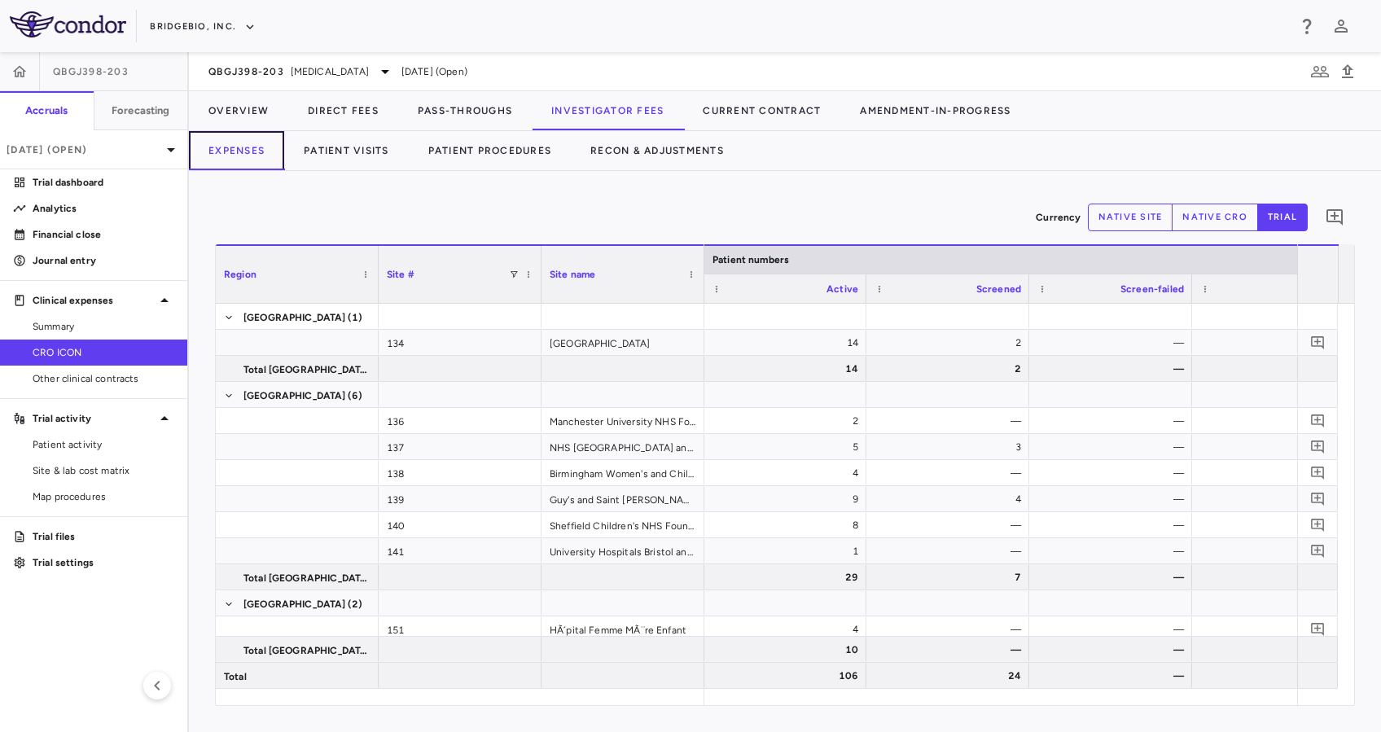
scroll to position [0, 397]
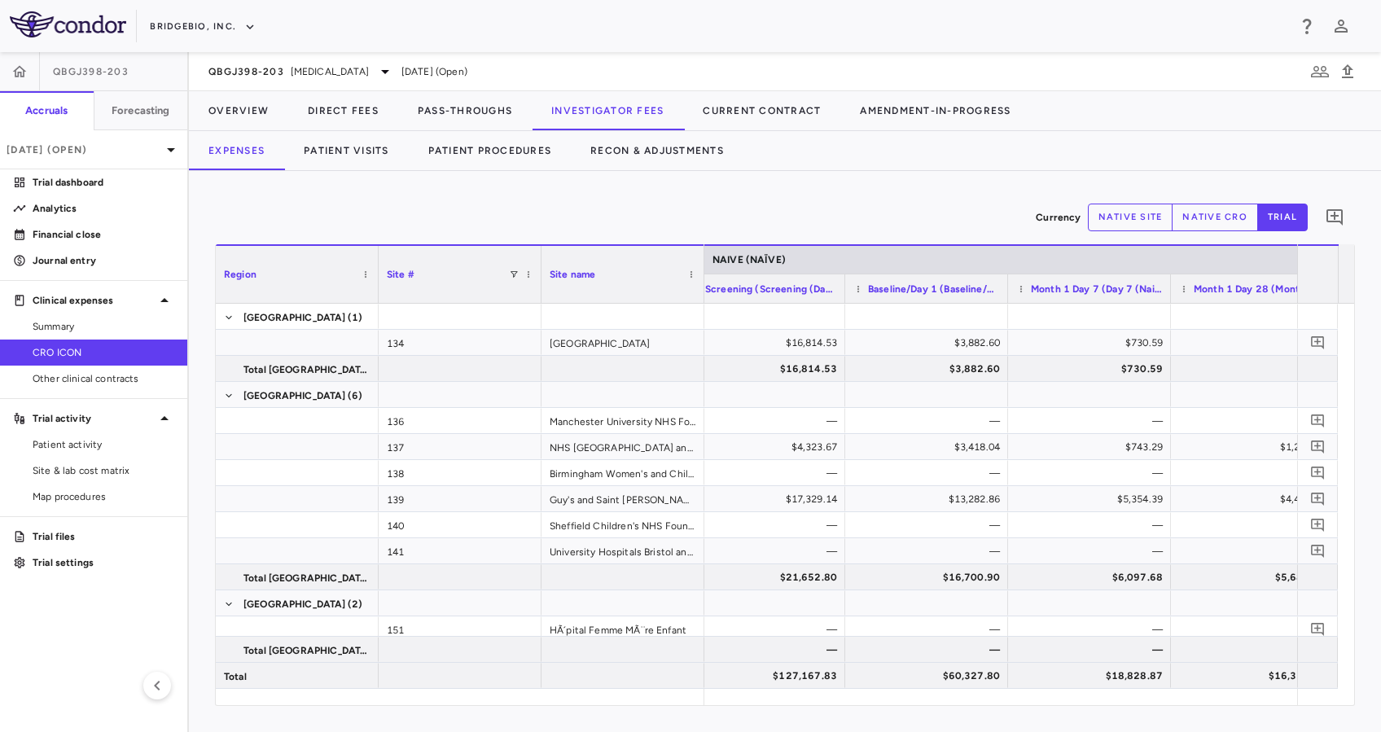
click at [1127, 205] on button "native site" at bounding box center [1131, 218] width 86 height 28
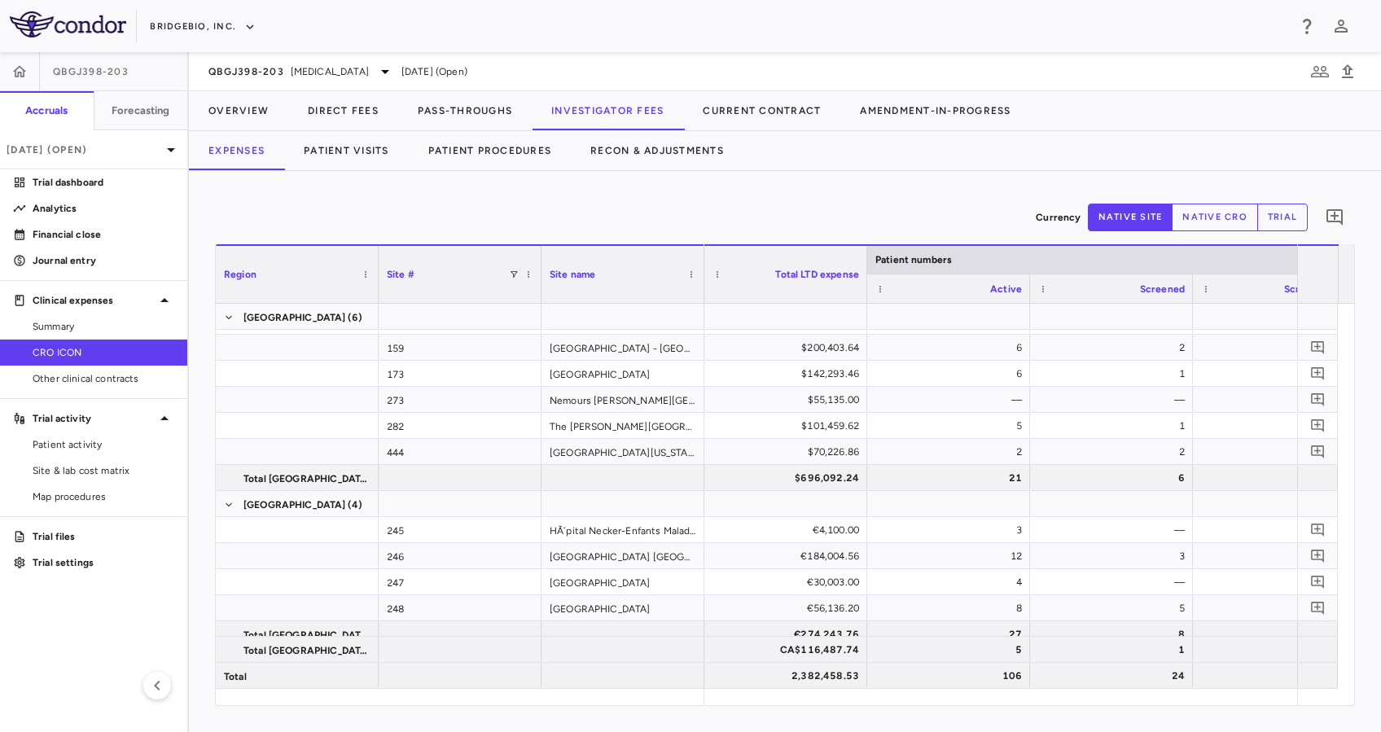
scroll to position [500, 0]
